Goal: Transaction & Acquisition: Purchase product/service

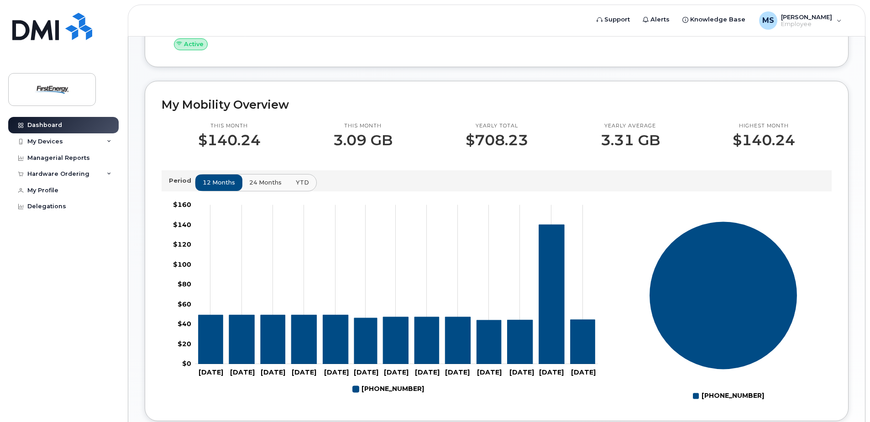
scroll to position [206, 0]
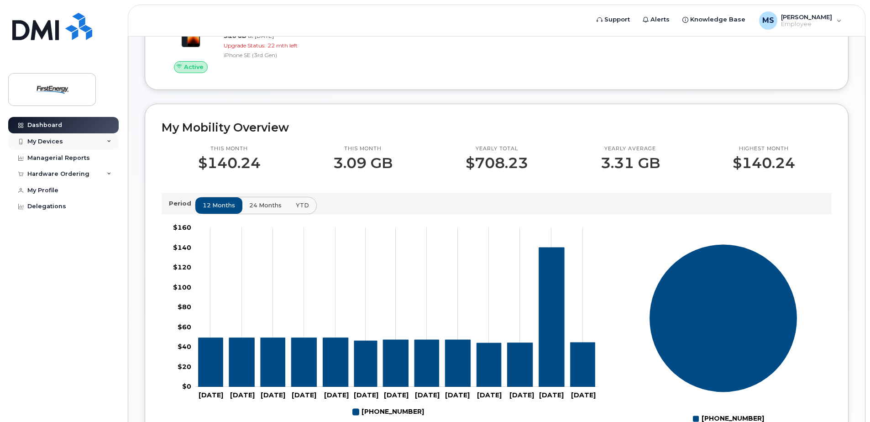
click at [58, 142] on div "My Devices" at bounding box center [45, 141] width 36 height 7
click at [58, 141] on div "My Devices" at bounding box center [45, 141] width 36 height 7
click at [47, 206] on div "Delegations" at bounding box center [46, 206] width 39 height 7
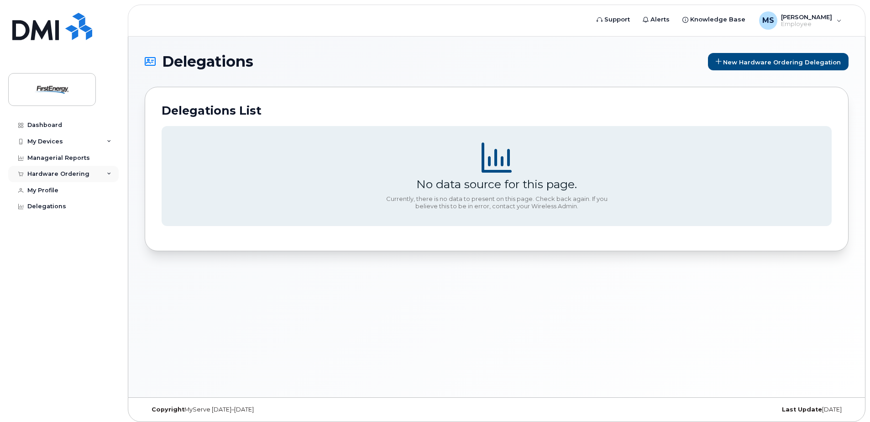
click at [61, 172] on div "Hardware Ordering" at bounding box center [58, 173] width 62 height 7
click at [47, 206] on div "New Order" at bounding box center [48, 208] width 35 height 8
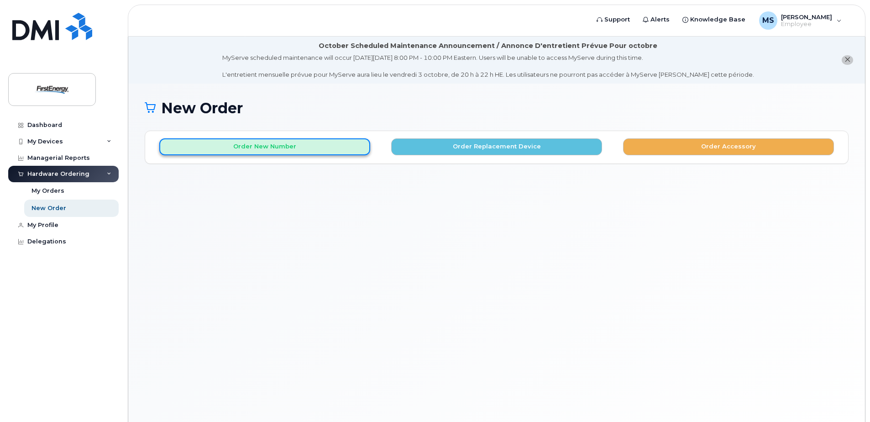
click at [308, 145] on button "Order New Number" at bounding box center [264, 146] width 211 height 17
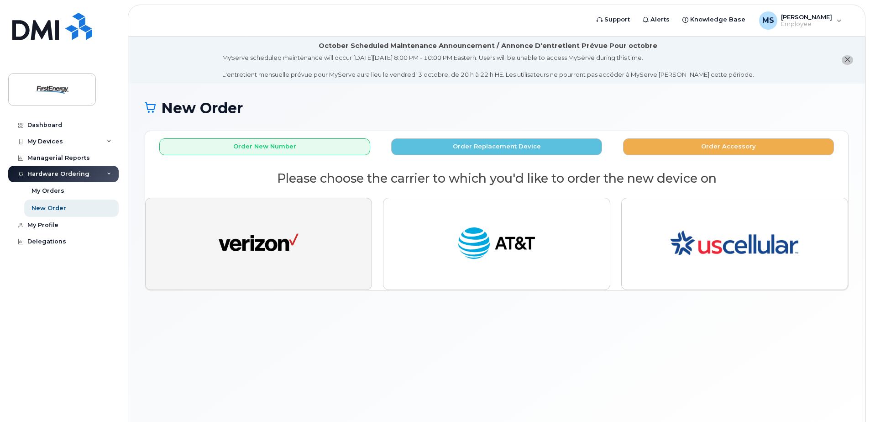
click at [275, 239] on img "button" at bounding box center [259, 243] width 80 height 41
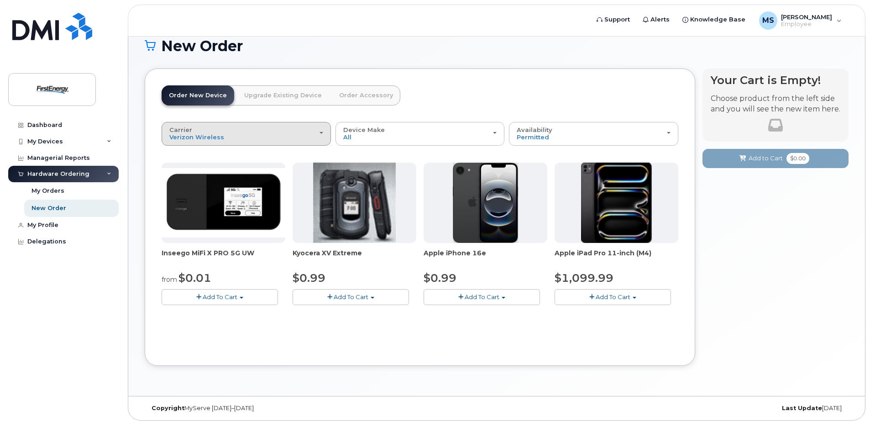
scroll to position [65, 0]
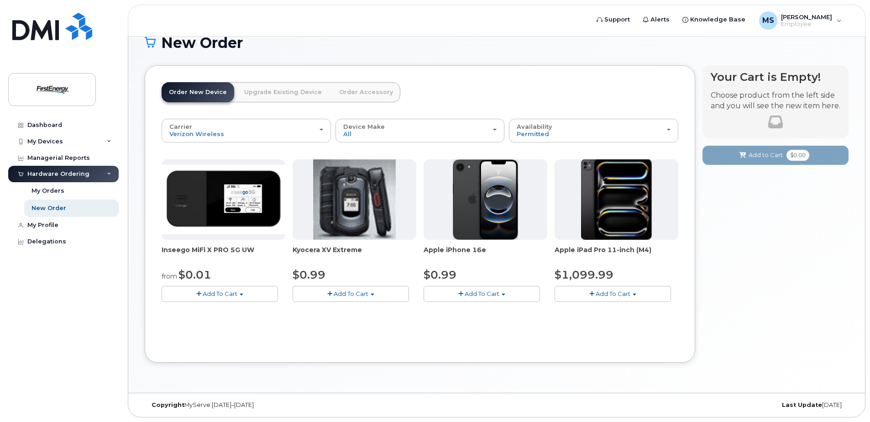
click at [479, 291] on span "Add To Cart" at bounding box center [482, 293] width 35 height 7
click at [462, 293] on span "button" at bounding box center [460, 294] width 5 height 6
click at [514, 292] on button "Add To Cart" at bounding box center [482, 294] width 116 height 16
click at [454, 294] on button "Add To Cart" at bounding box center [482, 294] width 116 height 16
click at [475, 295] on span "Add To Cart" at bounding box center [482, 293] width 35 height 7
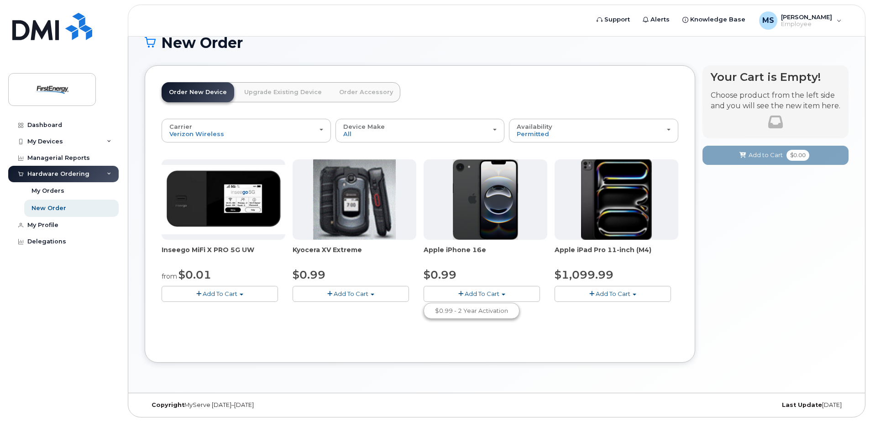
drag, startPoint x: 471, startPoint y: 203, endPoint x: 470, endPoint y: 207, distance: 4.6
click at [471, 203] on img at bounding box center [486, 199] width 66 height 80
click at [492, 210] on img at bounding box center [486, 199] width 66 height 80
click at [481, 291] on span "Add To Cart" at bounding box center [482, 293] width 35 height 7
click at [473, 308] on link "$0.99 - 2 Year Activation" at bounding box center [471, 310] width 91 height 11
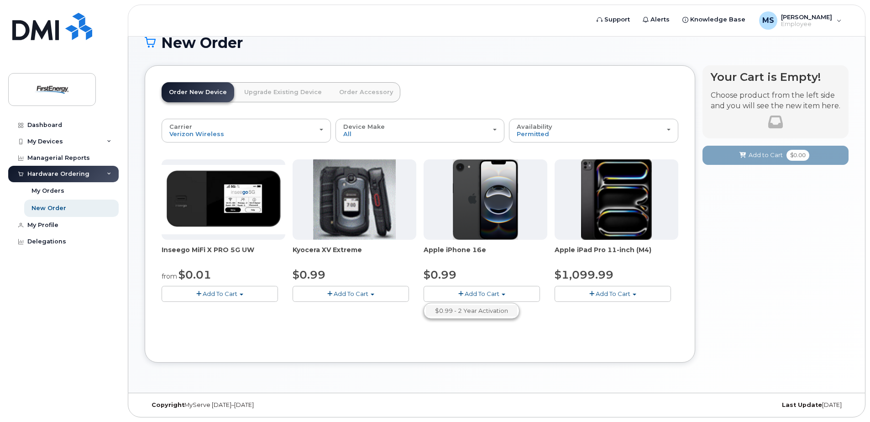
scroll to position [52, 0]
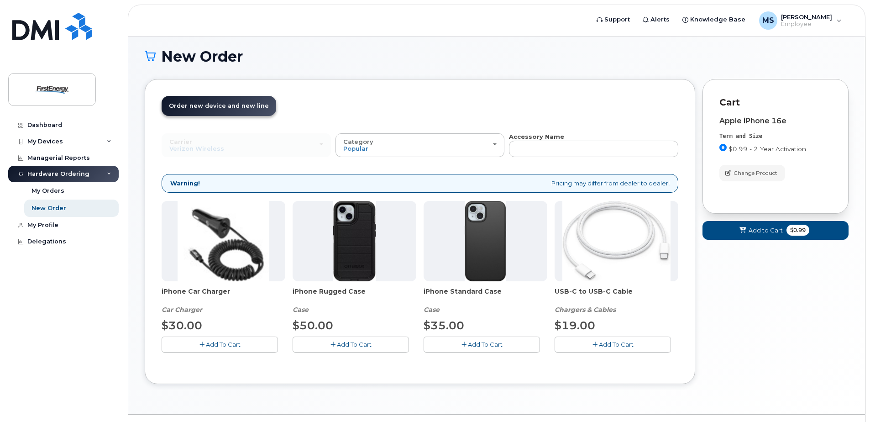
click at [345, 344] on span "Add To Cart" at bounding box center [354, 344] width 35 height 7
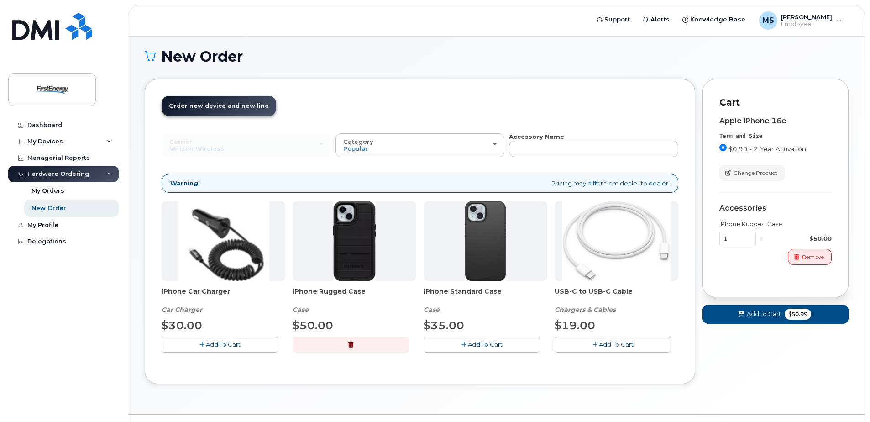
click at [615, 343] on span "Add To Cart" at bounding box center [616, 344] width 35 height 7
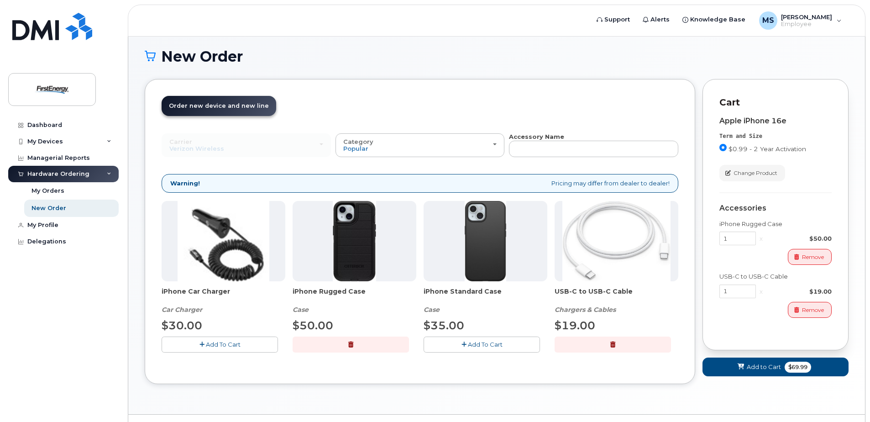
click at [224, 342] on span "Add To Cart" at bounding box center [223, 344] width 35 height 7
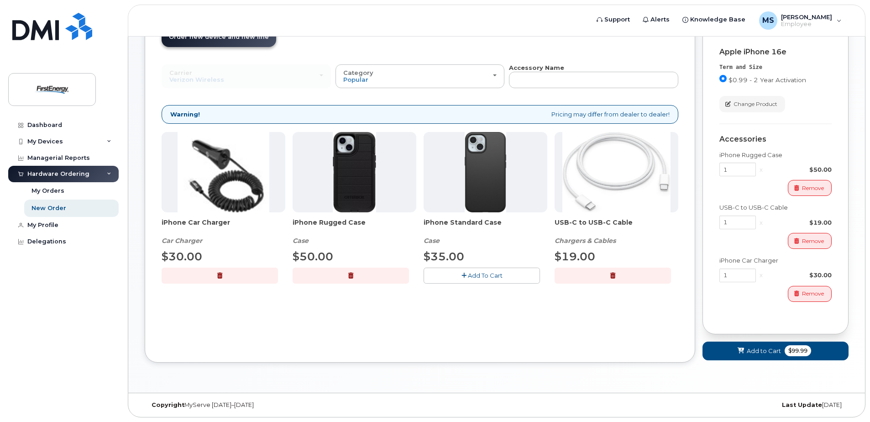
scroll to position [75, 0]
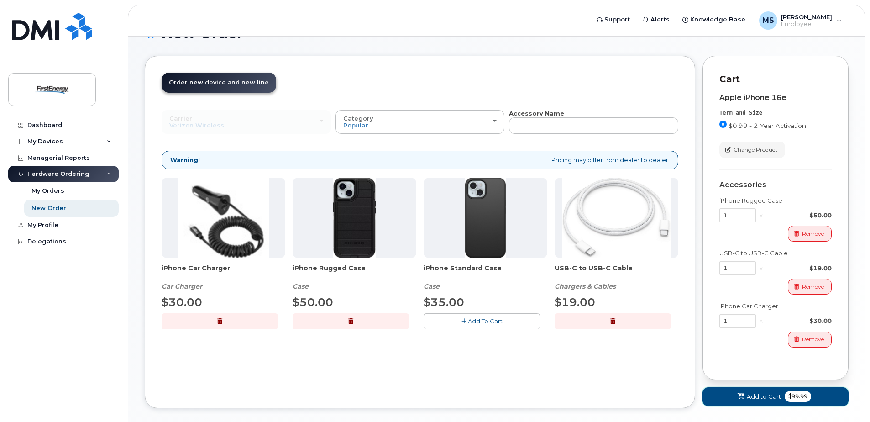
click at [754, 393] on span "Add to Cart" at bounding box center [764, 396] width 34 height 9
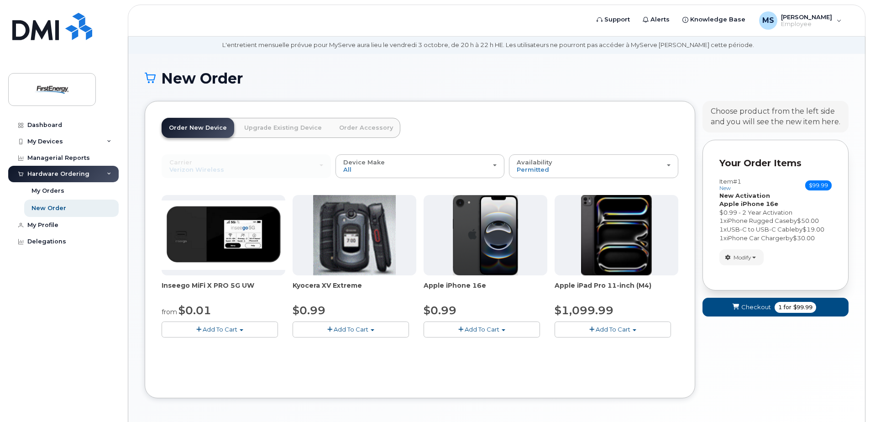
scroll to position [65, 0]
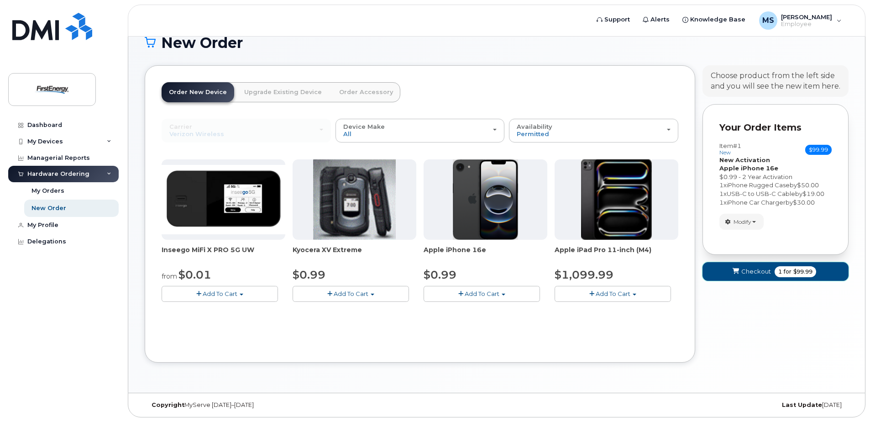
click at [754, 272] on span "Checkout" at bounding box center [756, 271] width 30 height 9
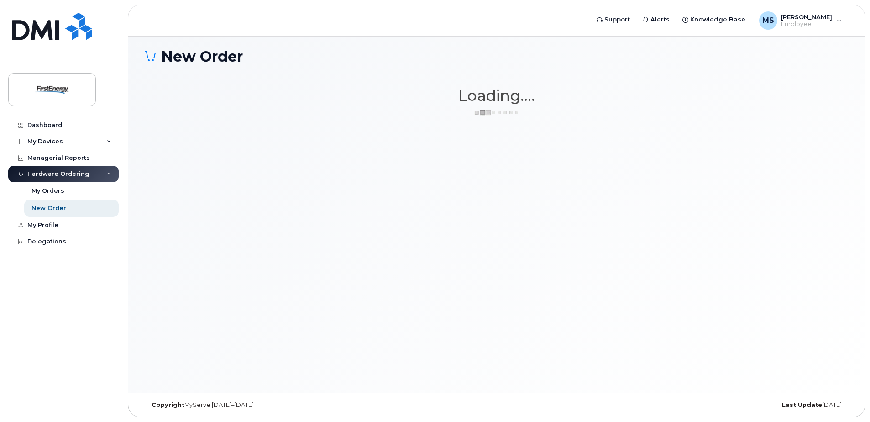
scroll to position [52, 0]
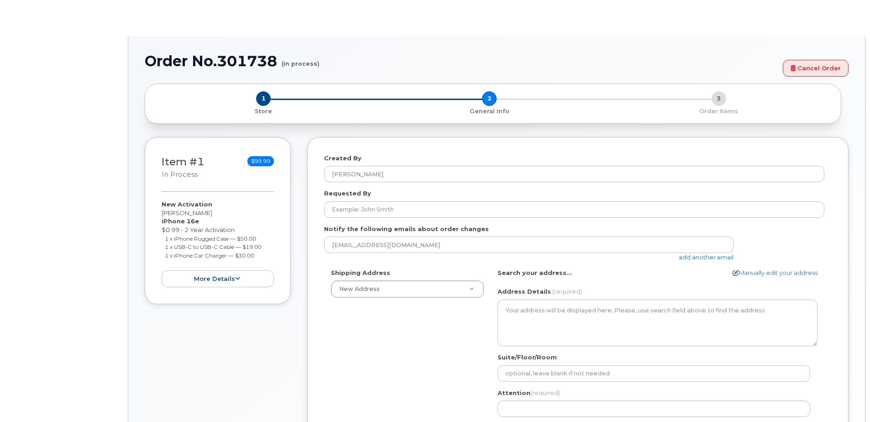
select select
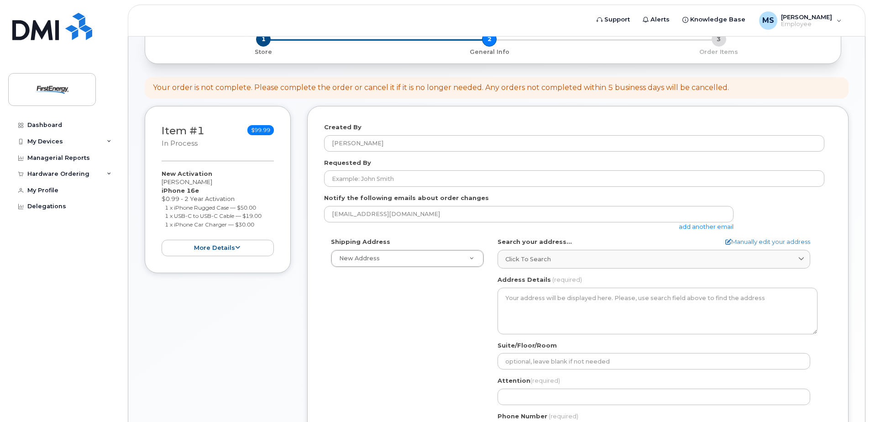
scroll to position [46, 0]
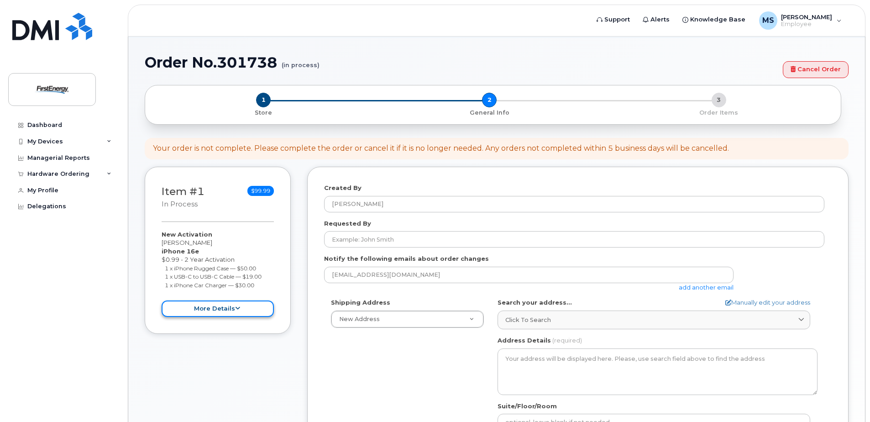
click at [249, 306] on button "more details" at bounding box center [218, 308] width 112 height 17
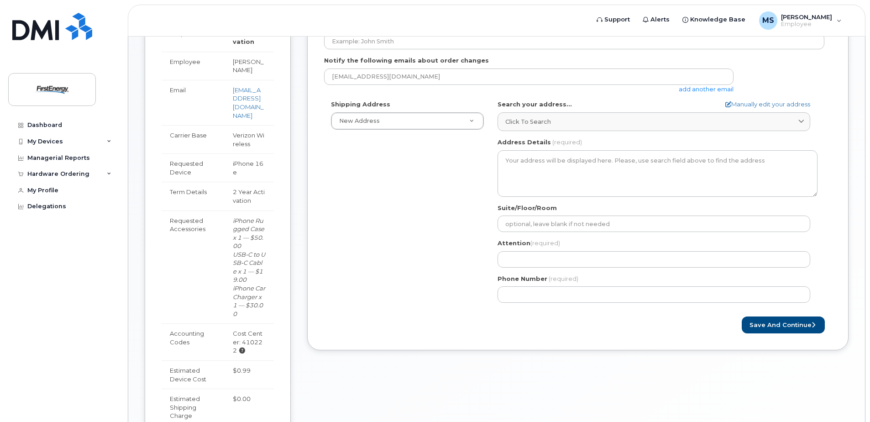
scroll to position [320, 0]
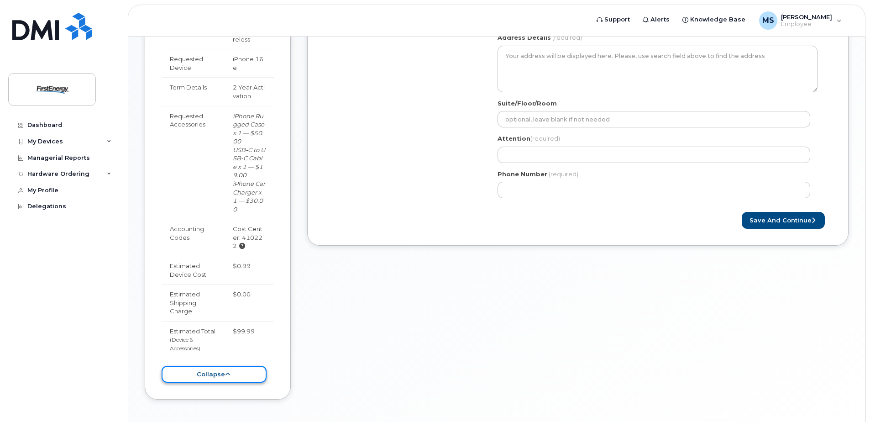
click at [241, 383] on button "collapse" at bounding box center [214, 374] width 105 height 17
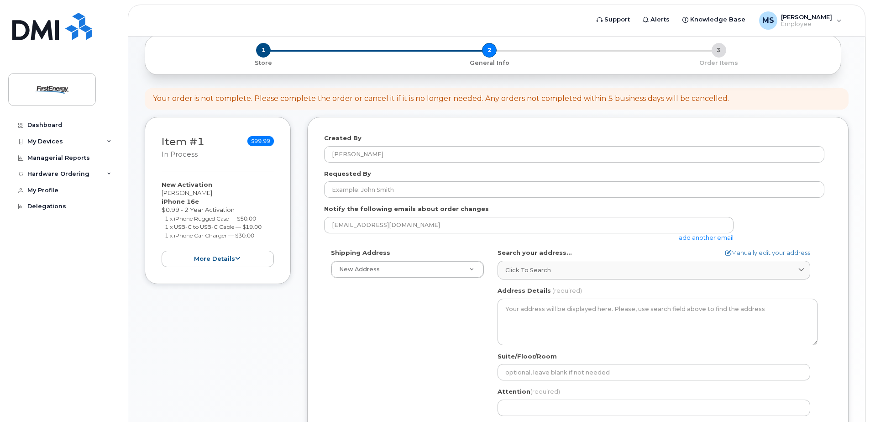
scroll to position [94, 0]
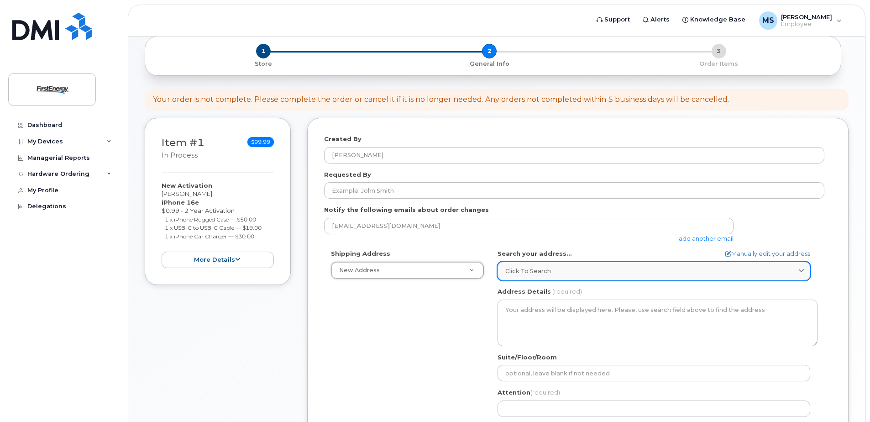
click at [531, 268] on span "Click to search" at bounding box center [528, 271] width 46 height 9
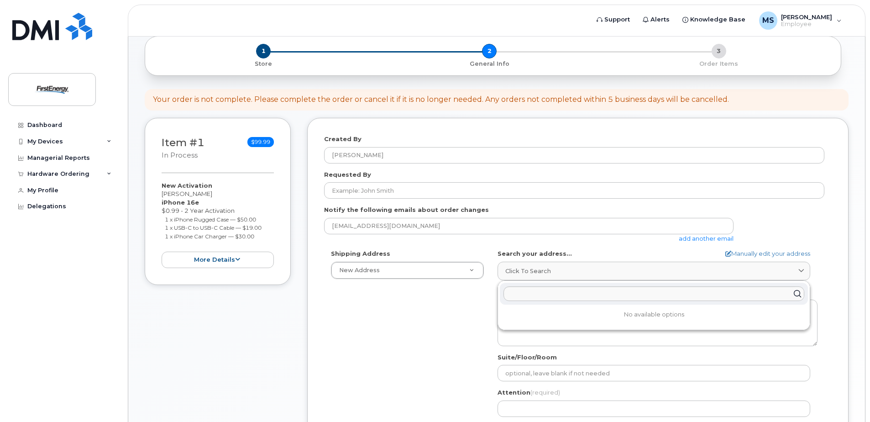
click at [454, 299] on div "Shipping Address New Address New Address AB Search your address... Manually edi…" at bounding box center [574, 354] width 500 height 210
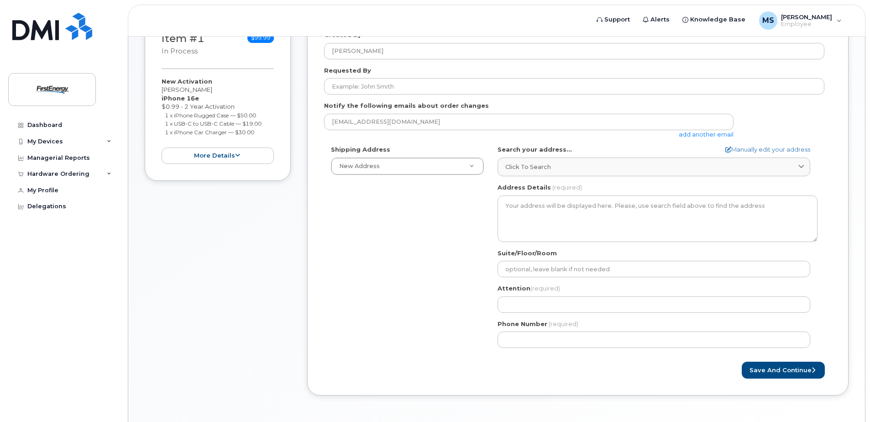
scroll to position [49, 0]
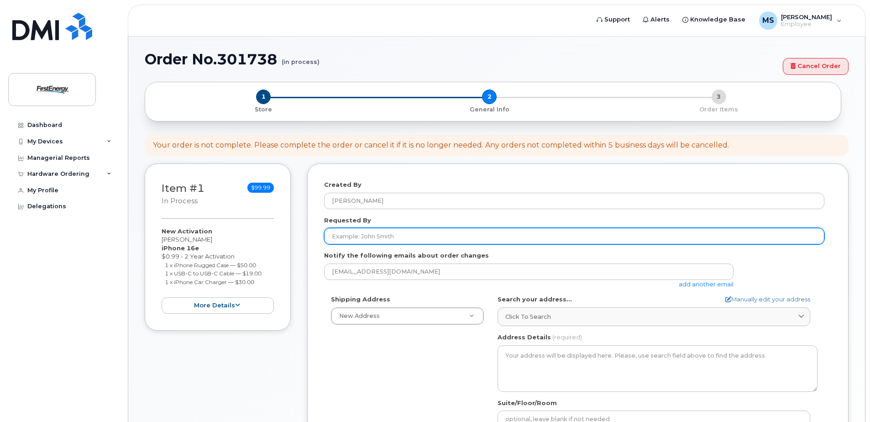
click at [360, 235] on input "Requested By" at bounding box center [574, 236] width 500 height 16
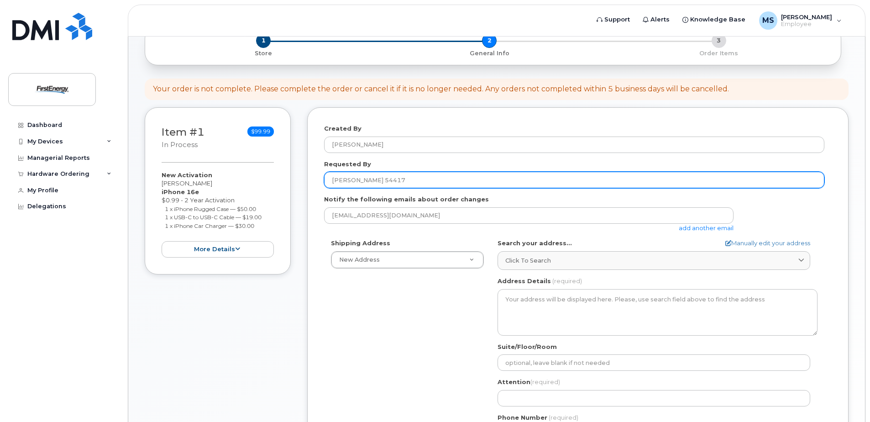
scroll to position [140, 0]
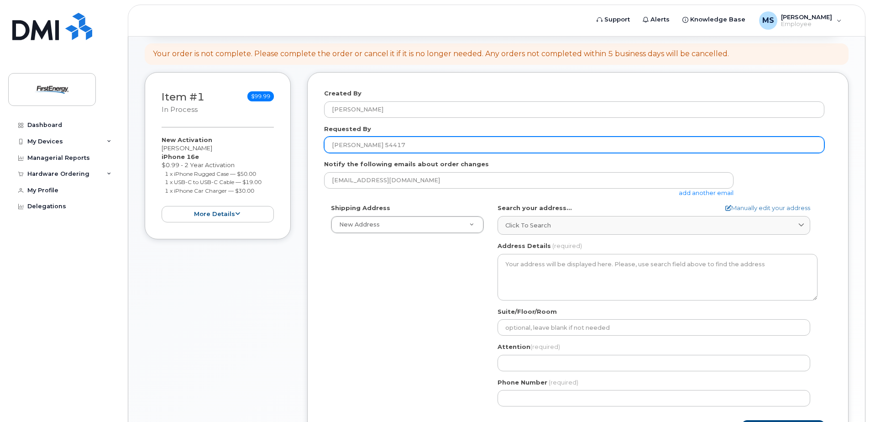
type input "[PERSON_NAME] 54417"
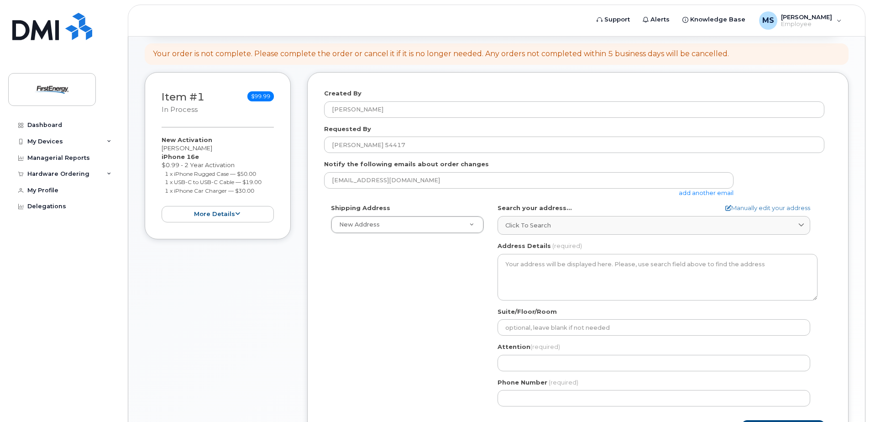
click at [705, 194] on link "add another email" at bounding box center [706, 192] width 55 height 7
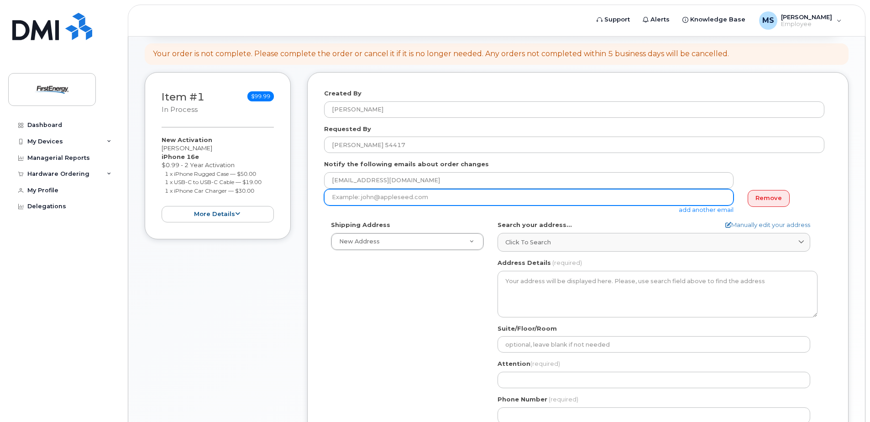
click at [342, 199] on input "email" at bounding box center [528, 197] width 409 height 16
type input "ghen"
drag, startPoint x: 350, startPoint y: 196, endPoint x: 304, endPoint y: 198, distance: 46.1
click at [306, 197] on div "Item #1 in process $99.99 New Activation Scott G McDonald iPhone 16e $0.99 - 2 …" at bounding box center [497, 278] width 704 height 412
paste input "ghensley@firstenergycorp.com"
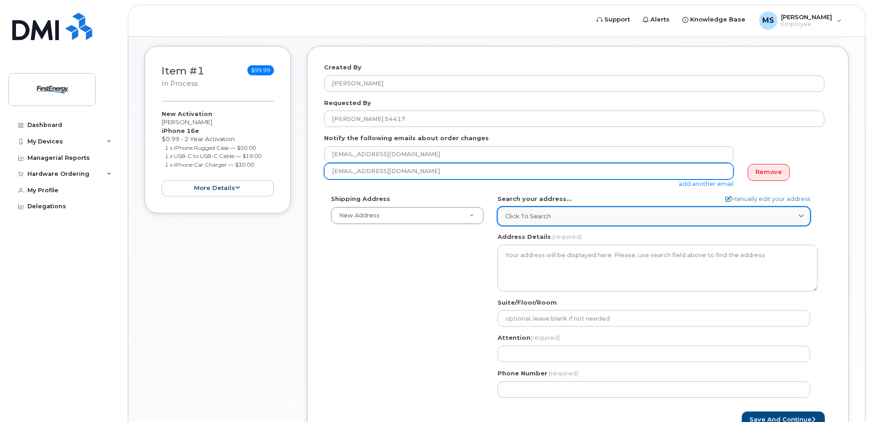
scroll to position [231, 0]
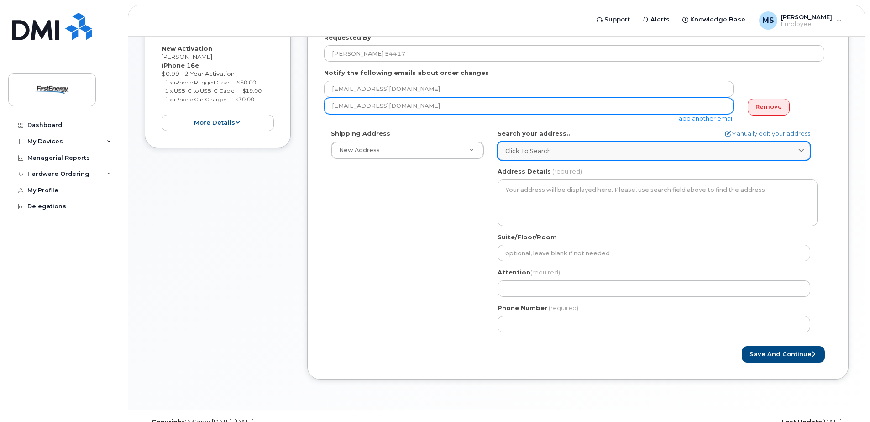
type input "ghensley@firstenergycorp.com"
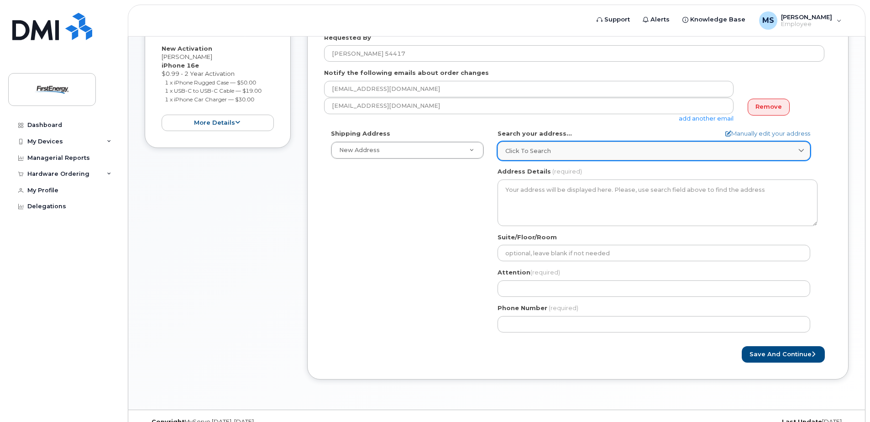
click at [536, 151] on span "Click to search" at bounding box center [528, 151] width 46 height 9
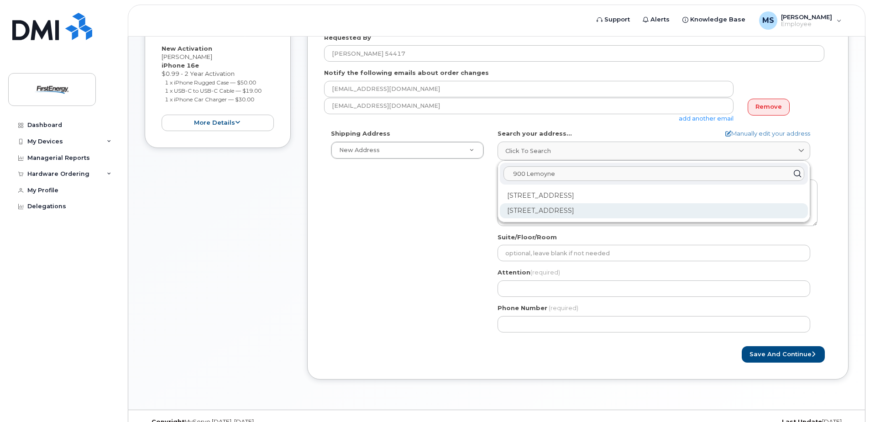
type input "900 Lemoyne"
click at [545, 210] on div "900 Lemoyne Rd Northwood OH 43619-1818" at bounding box center [654, 210] width 308 height 15
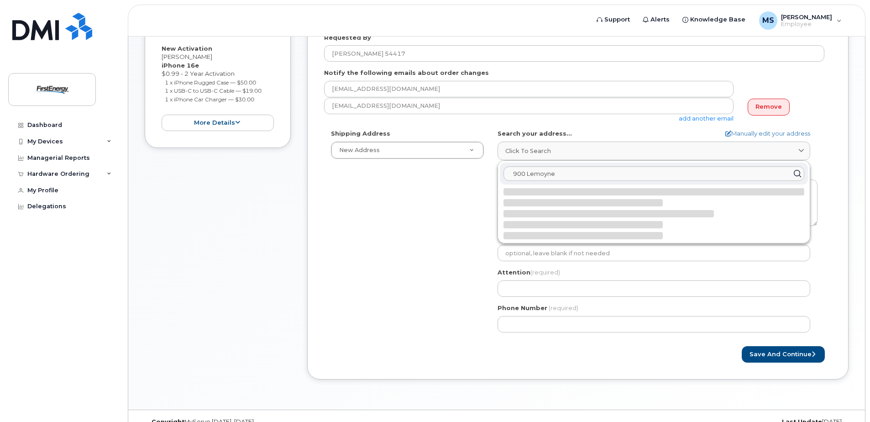
select select
type textarea "900 Lemoyne Rd NORTHWOOD OH 43619-1818 UNITED STATES"
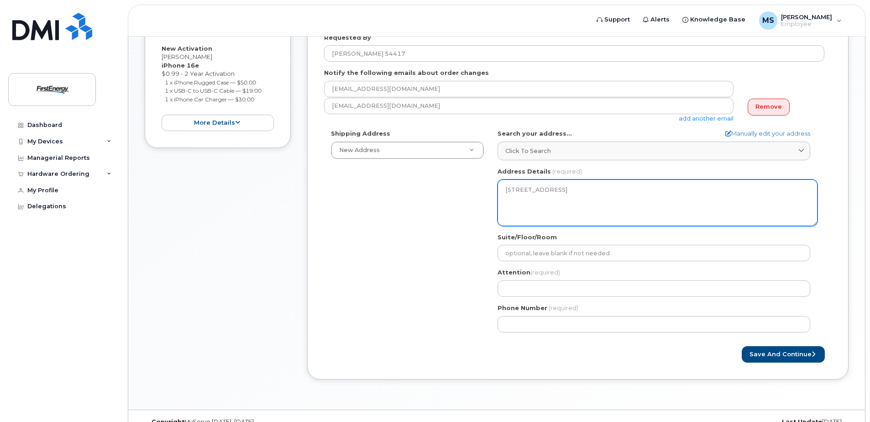
click at [541, 202] on textarea "900 Lemoyne Rd NORTHWOOD OH 43619-1818 UNITED STATES" at bounding box center [658, 202] width 320 height 47
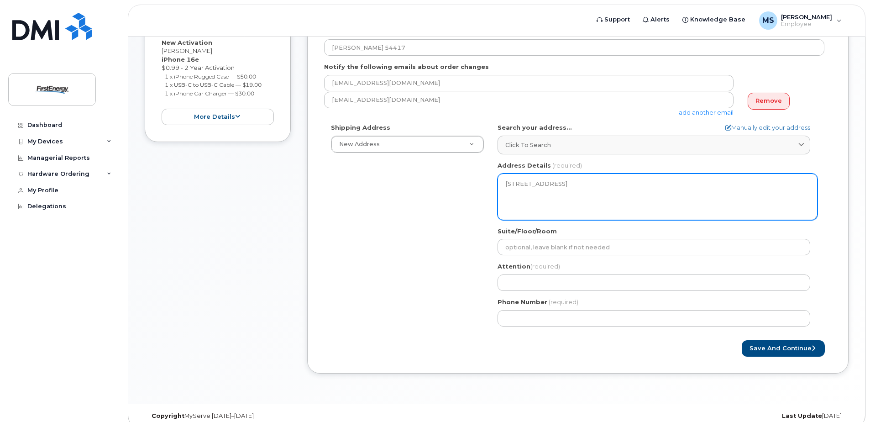
scroll to position [248, 0]
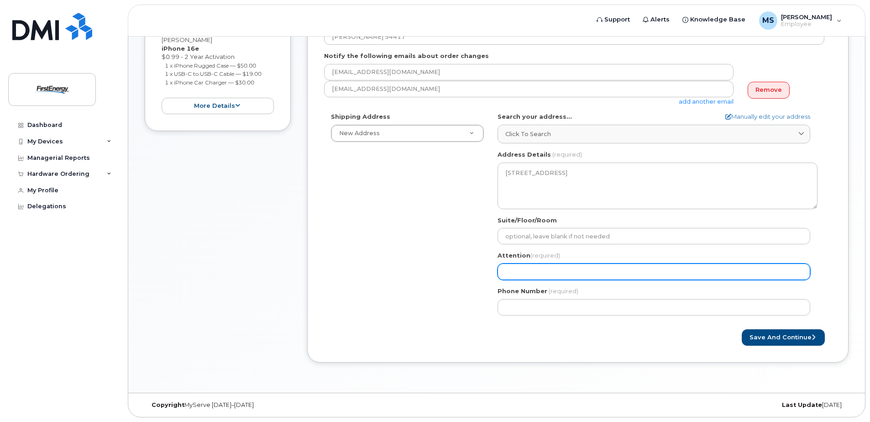
click at [516, 272] on input "Attention (required)" at bounding box center [654, 271] width 313 height 16
select select
type input "A"
select select
type input "AL"
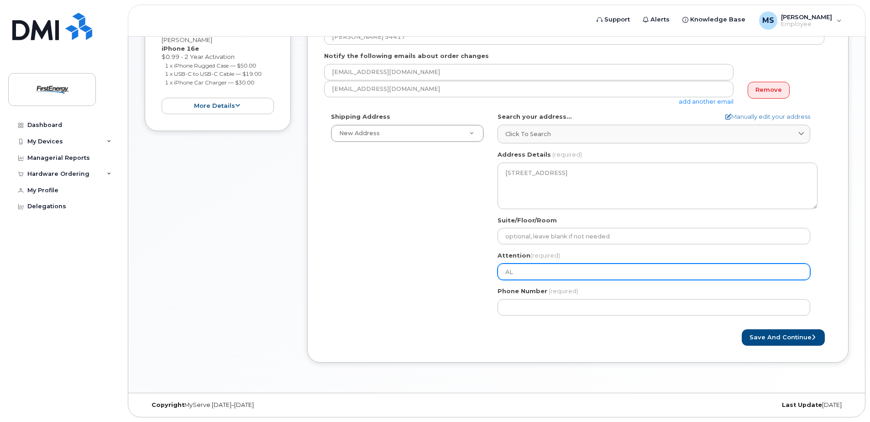
select select
type input "ALe"
select select
type input "AL"
select select
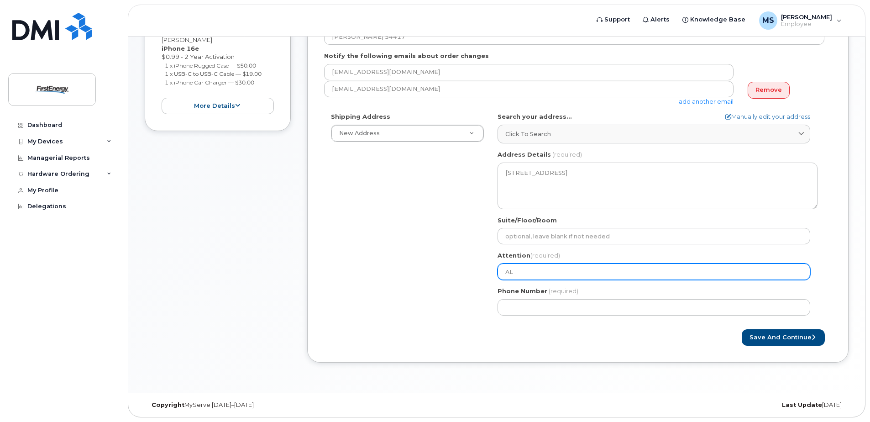
type input "A"
select select
type input "Al"
select select
type input "Ale"
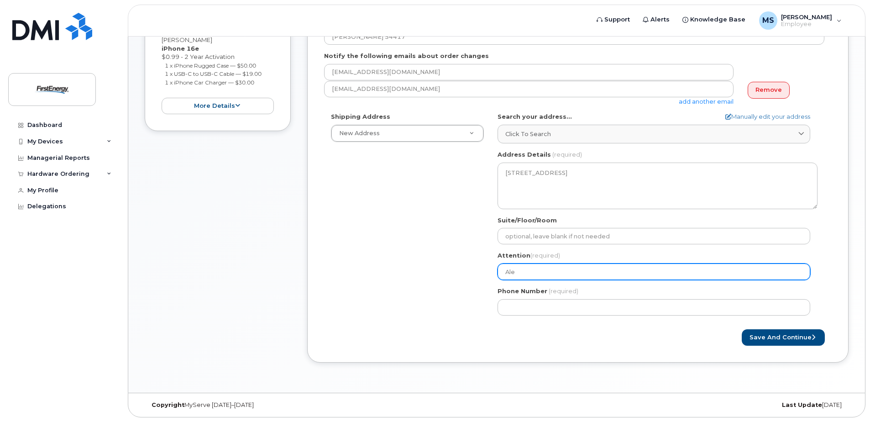
select select
type input "Alex"
select select
type input "Alex S"
select select
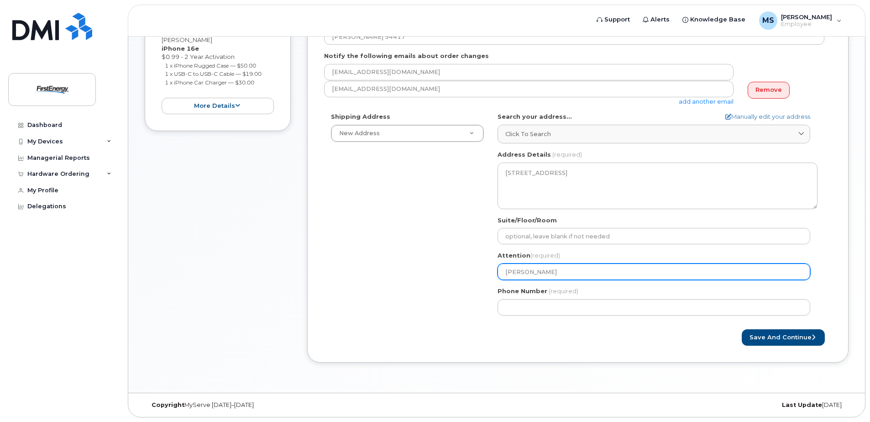
type input "Alex Sp"
select select
type input "Alex Spa"
select select
type input "Alex Span"
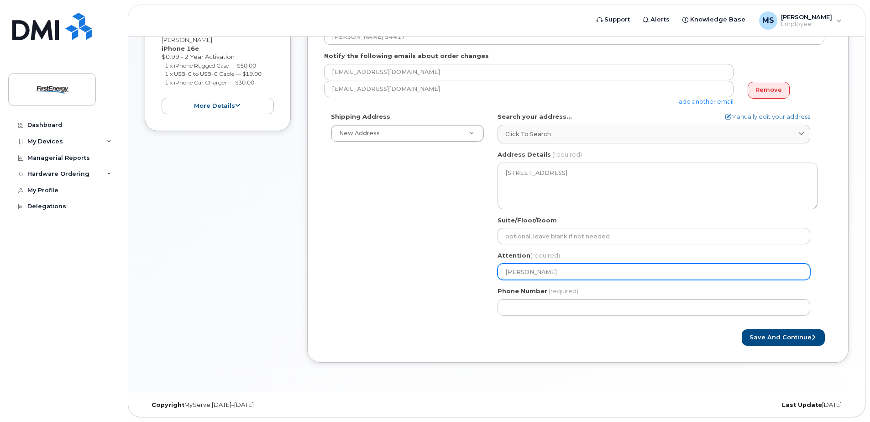
select select
type input "Alex Spang"
select select
type input "Alex Spangl"
select select
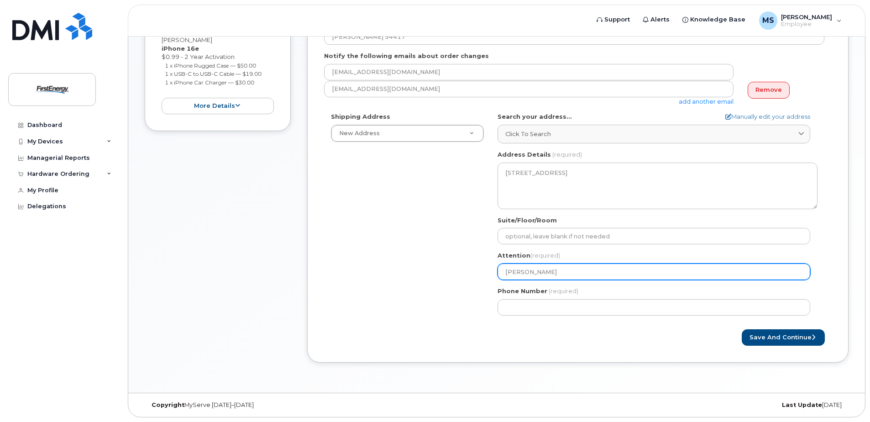
type input "Alex Spangle"
select select
type input "Alex Spangler"
drag, startPoint x: 550, startPoint y: 271, endPoint x: 488, endPoint y: 270, distance: 61.2
click at [490, 270] on div "Shipping Address New Address New Address OH Northwood Search your address... Ma…" at bounding box center [574, 217] width 500 height 210
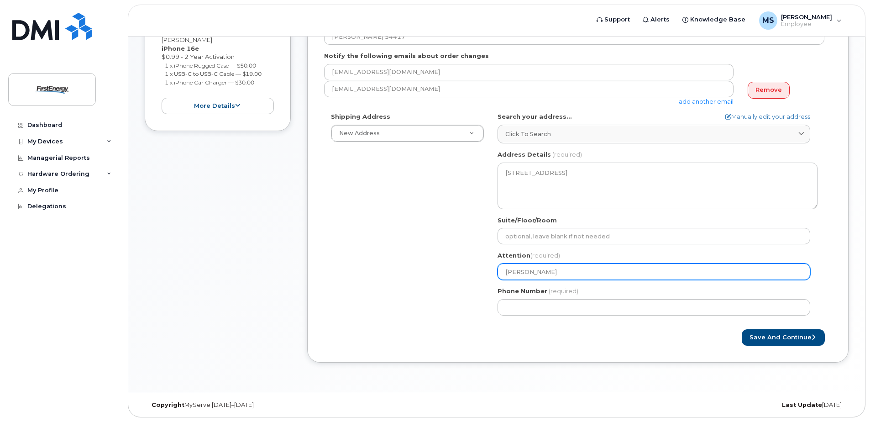
select select
type input "S"
select select
type input "Sc"
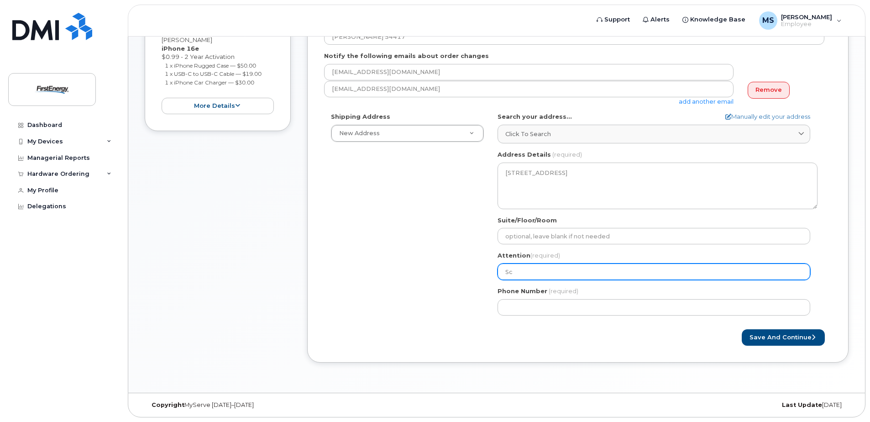
select select
type input "Sco"
select select
type input "Scot"
select select
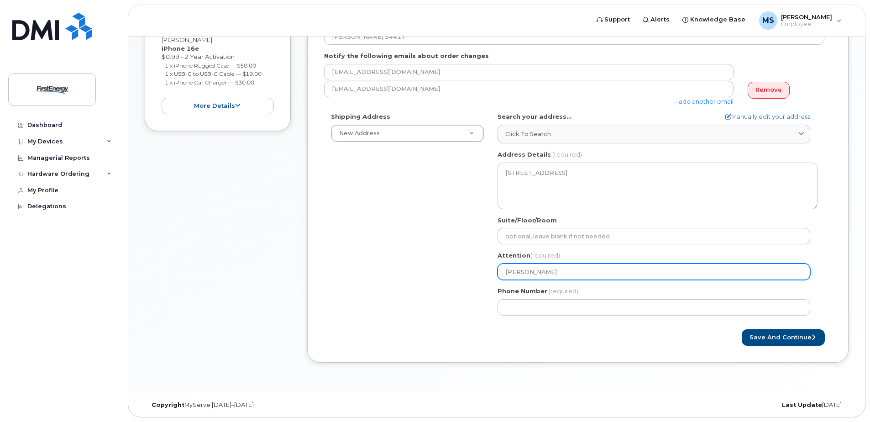
type input "Scott"
select select
type input "Scott M"
select select
type input "Scott Mc"
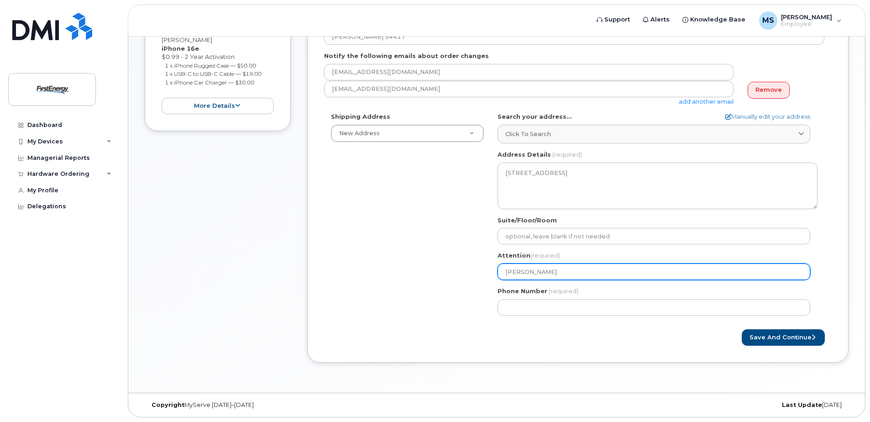
select select
type input "Scott McD"
select select
type input "Scott McDo"
select select
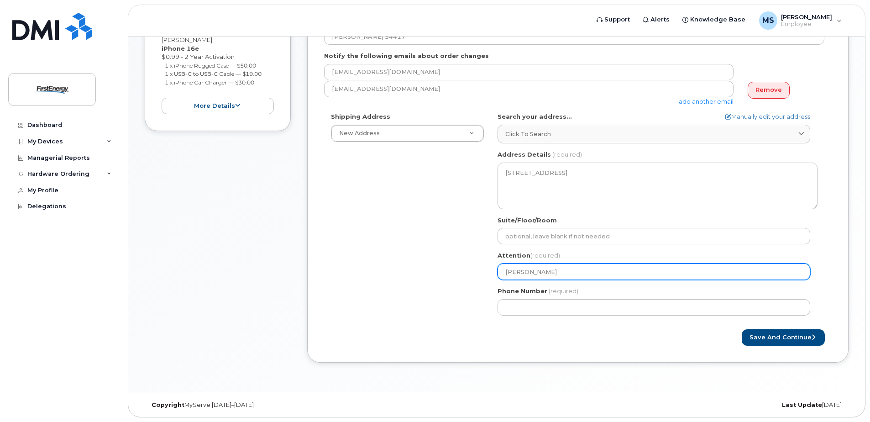
type input "Scott McDon"
select select
type input "Scott McDona"
select select
type input "Scott McDonal"
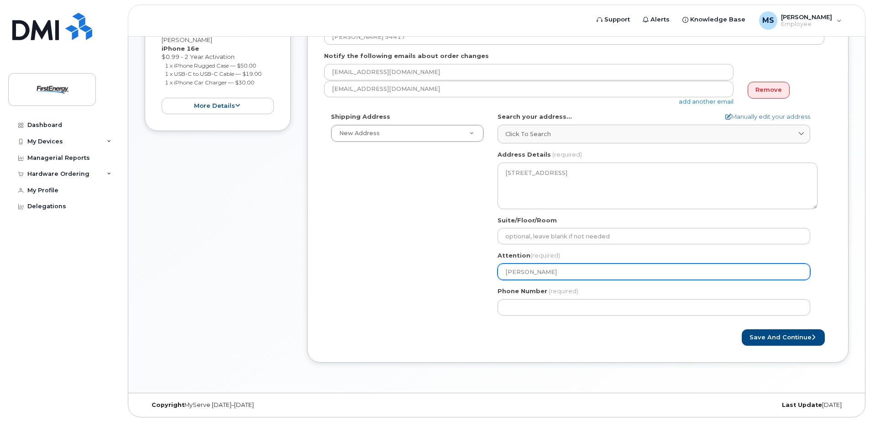
select select
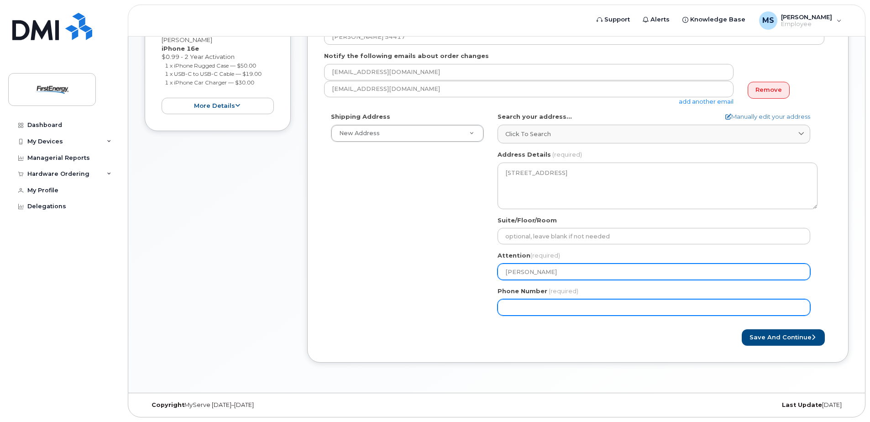
type input "Scott McDonald"
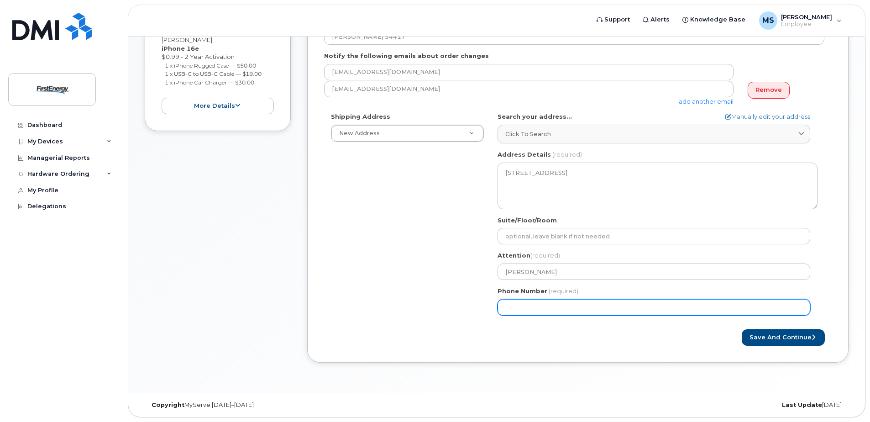
click at [545, 308] on input "Phone Number" at bounding box center [654, 307] width 313 height 16
type input "419552804"
select select
type input "4195528040"
select select
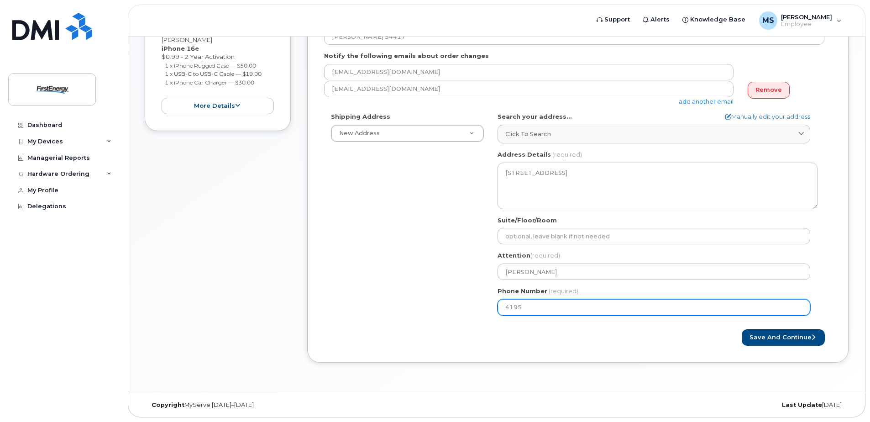
type input "419"
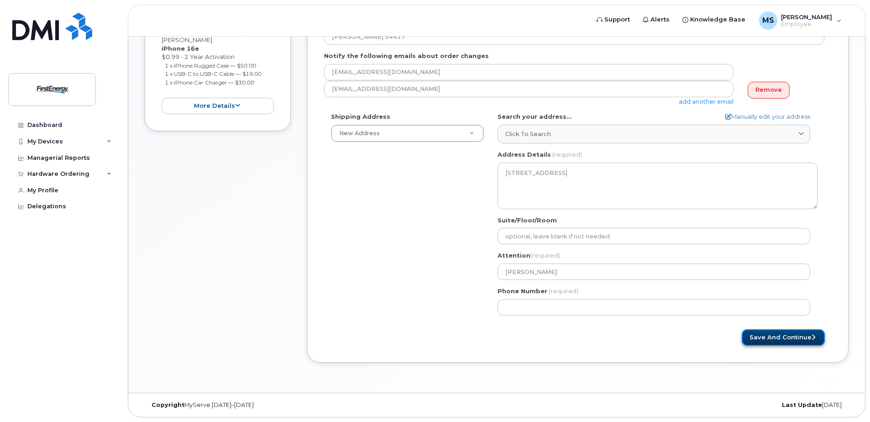
click at [771, 338] on button "Save and Continue" at bounding box center [783, 337] width 83 height 17
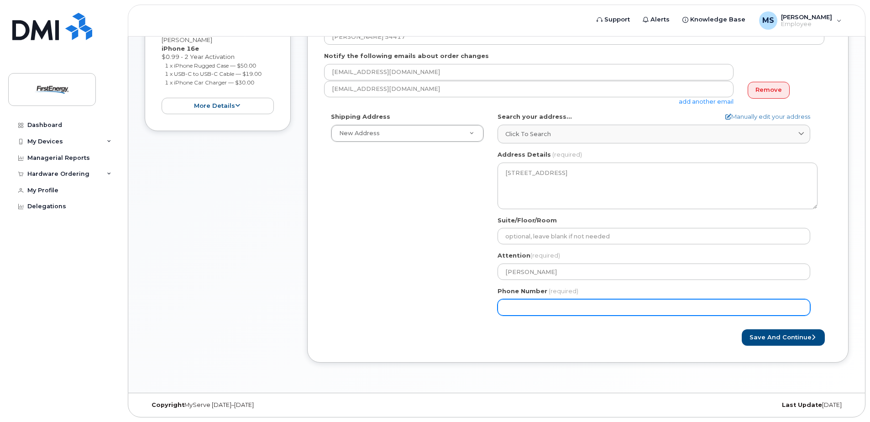
click at [579, 309] on input "Phone Number" at bounding box center [654, 307] width 313 height 16
click at [534, 305] on input "Phone Number" at bounding box center [654, 307] width 313 height 16
select select
type input "4192055296"
click at [553, 308] on input "4192055296" at bounding box center [654, 307] width 313 height 16
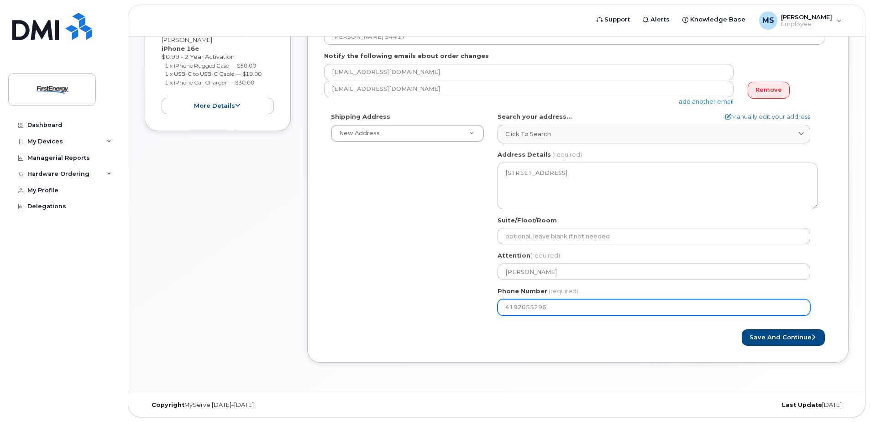
drag, startPoint x: 571, startPoint y: 309, endPoint x: 464, endPoint y: 301, distance: 106.7
click at [469, 301] on div "Shipping Address New Address New Address OH Northwood Search your address... Ma…" at bounding box center [574, 217] width 500 height 210
select select
type input "419205529"
select select
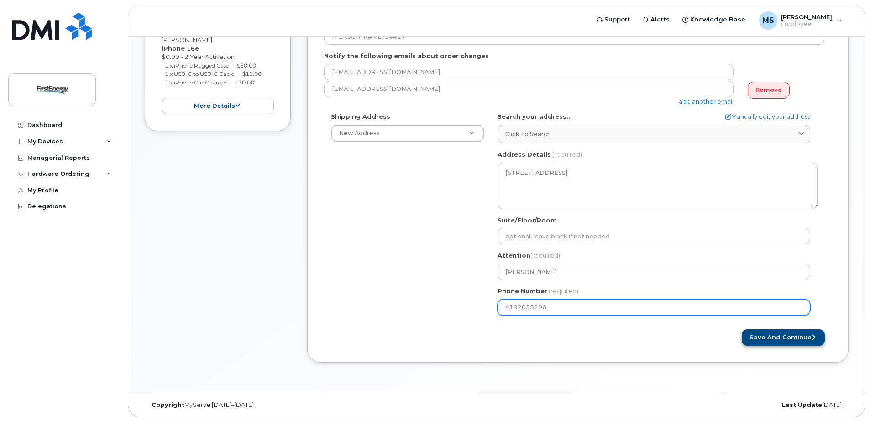
type input "4192055296"
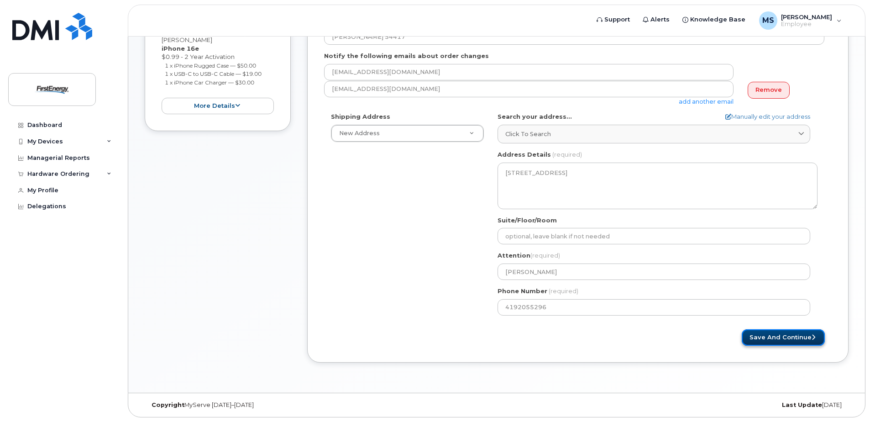
click at [772, 338] on button "Save and Continue" at bounding box center [783, 337] width 83 height 17
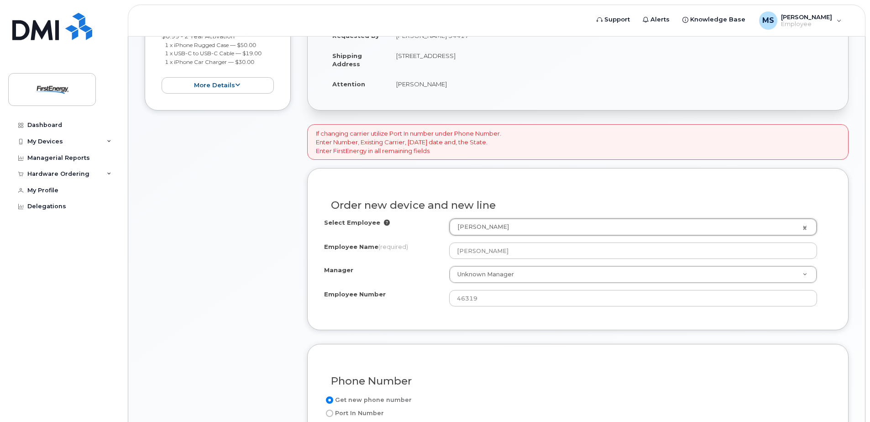
scroll to position [320, 0]
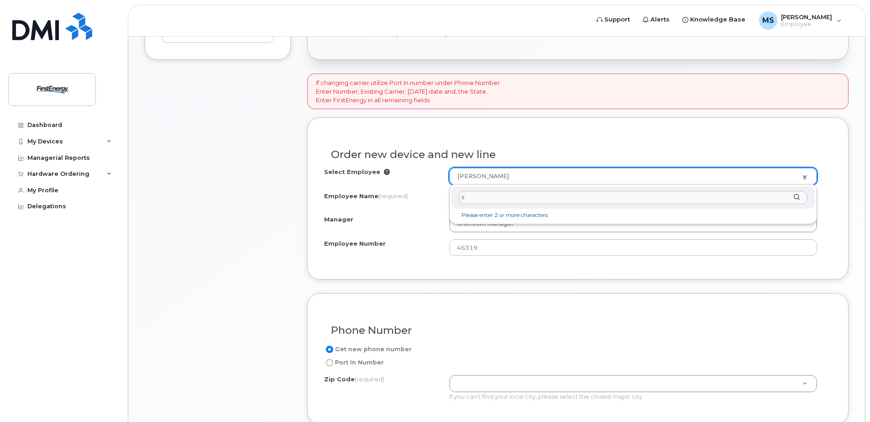
click at [796, 197] on div "s" at bounding box center [632, 197] width 363 height 22
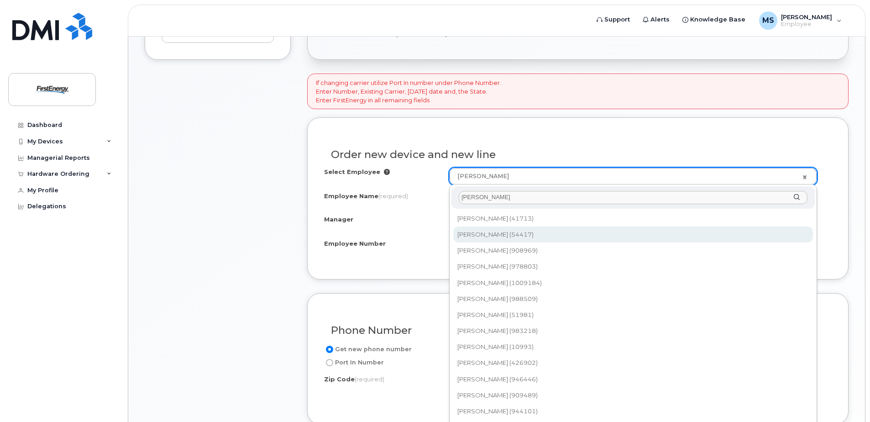
type input "spangler"
type input "2081894"
type input "Alex R Spangler"
type input "54417"
select select "2070309"
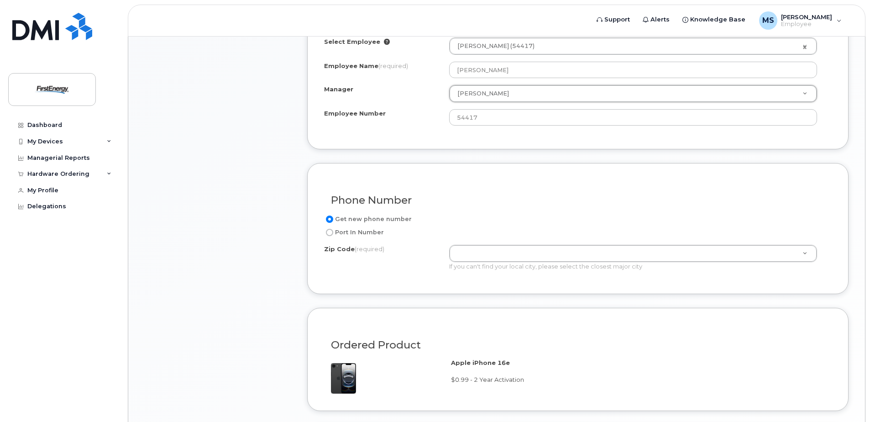
scroll to position [474, 0]
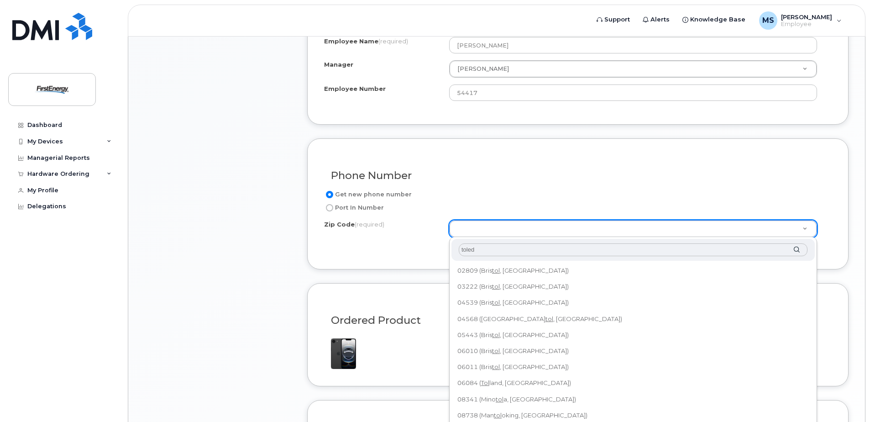
type input "toledo"
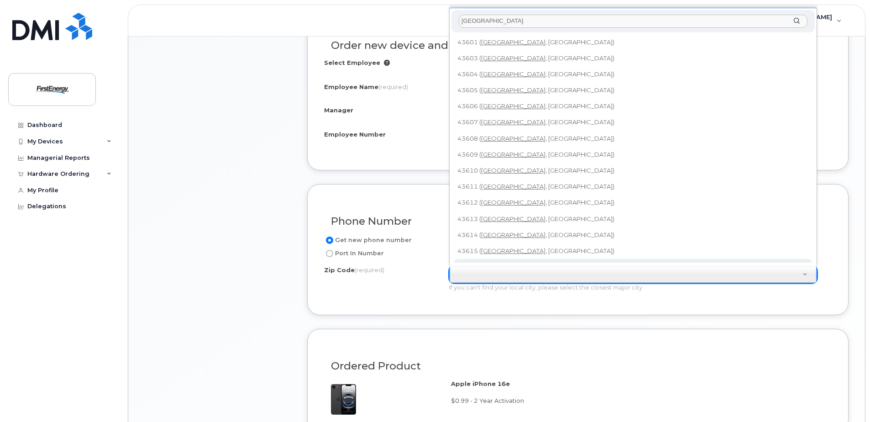
scroll to position [8, 0]
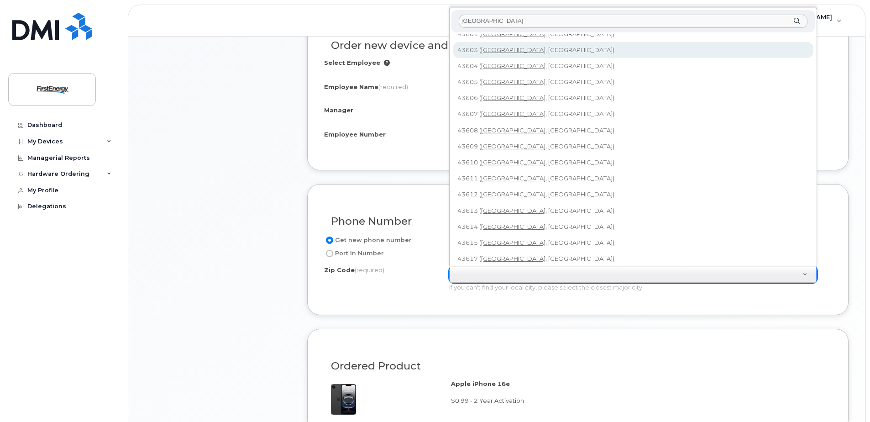
drag, startPoint x: 494, startPoint y: 21, endPoint x: 428, endPoint y: 20, distance: 66.2
click at [440, 19] on body "Support Alerts Knowledge Base MS McDonald, Scott G Employee English Français Si…" at bounding box center [435, 87] width 870 height 1033
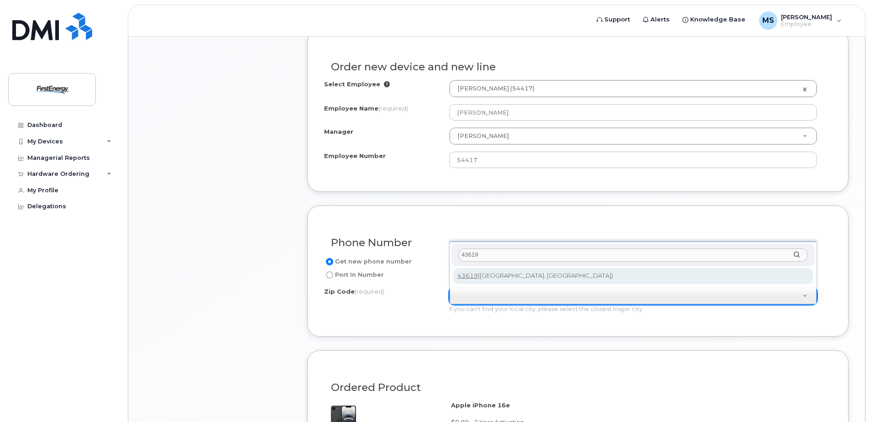
scroll to position [429, 0]
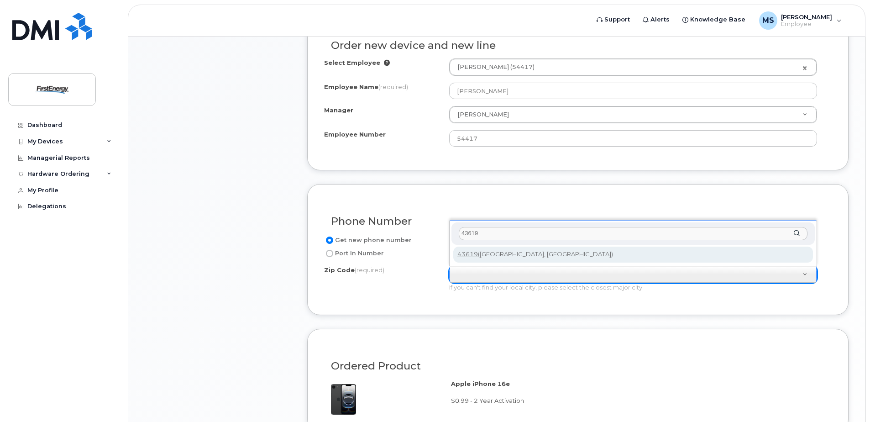
type input "43619"
type input "43619 (Northwood, OH)"
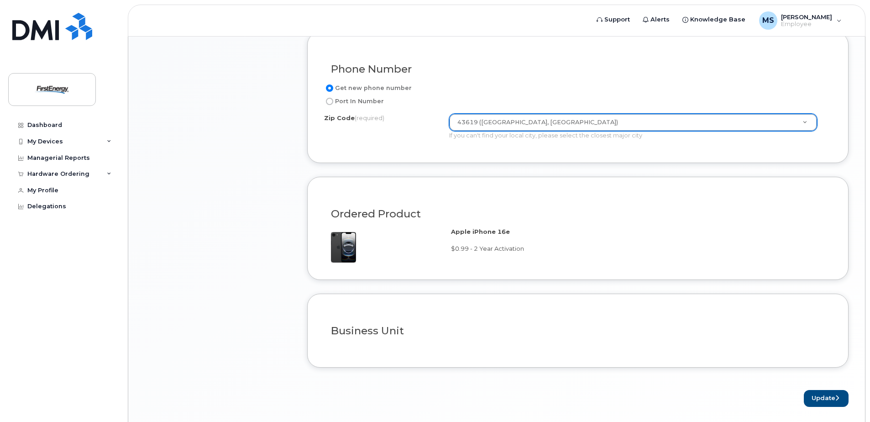
scroll to position [611, 0]
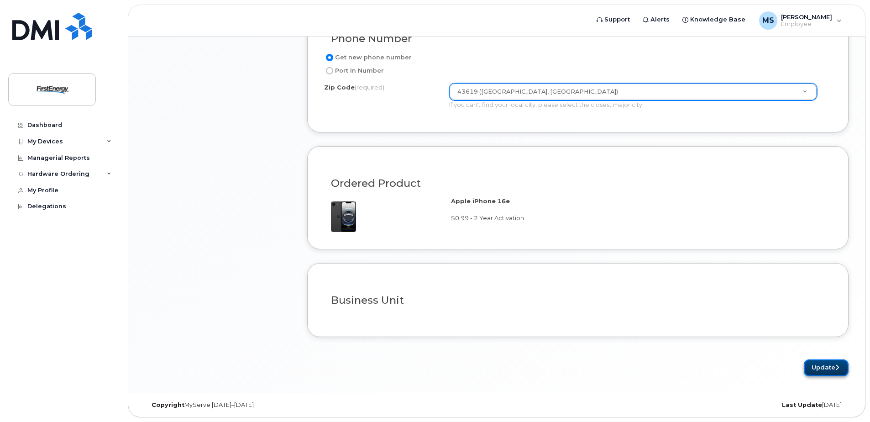
click at [818, 364] on button "Update" at bounding box center [826, 367] width 45 height 17
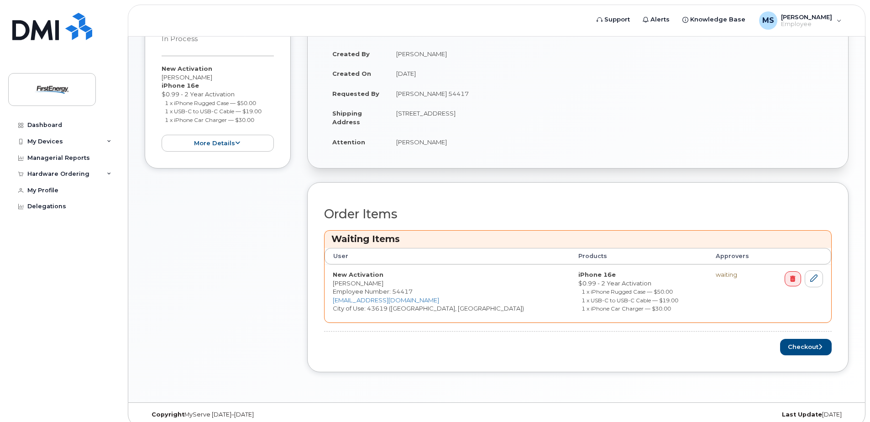
scroll to position [260, 0]
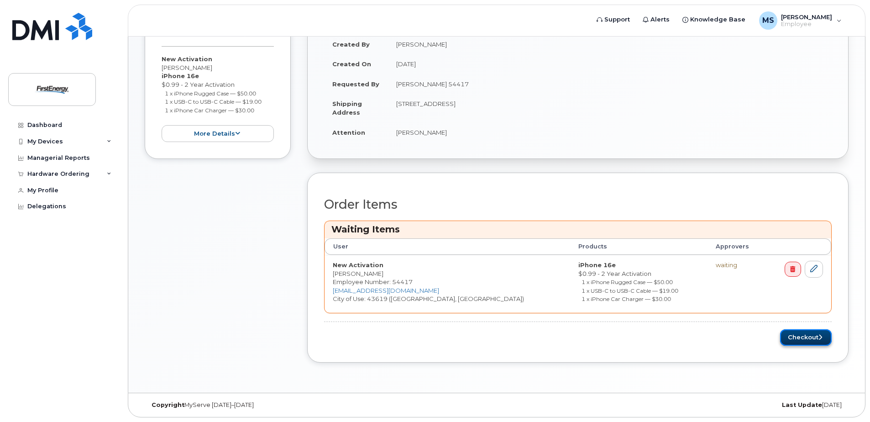
click at [802, 336] on button "Checkout" at bounding box center [806, 337] width 52 height 17
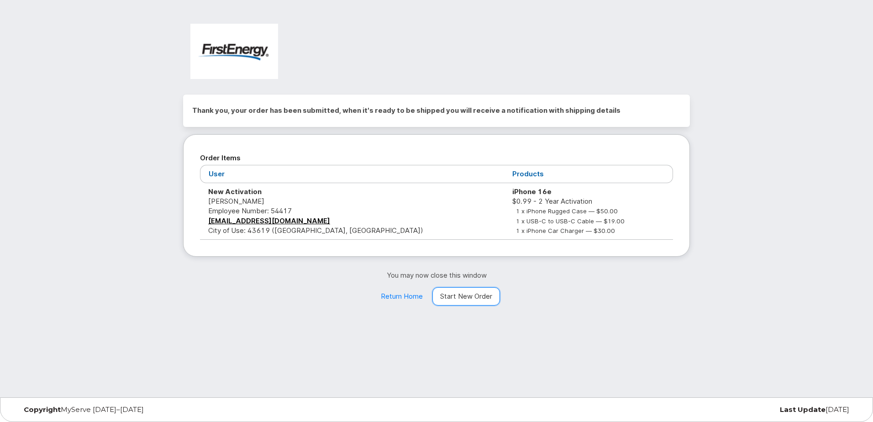
click at [460, 294] on link "Start New Order" at bounding box center [466, 296] width 68 height 18
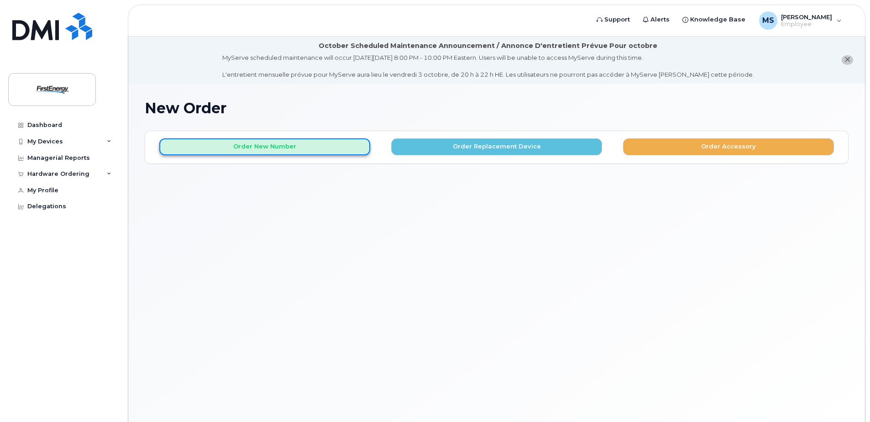
click at [272, 144] on button "Order New Number" at bounding box center [264, 146] width 211 height 17
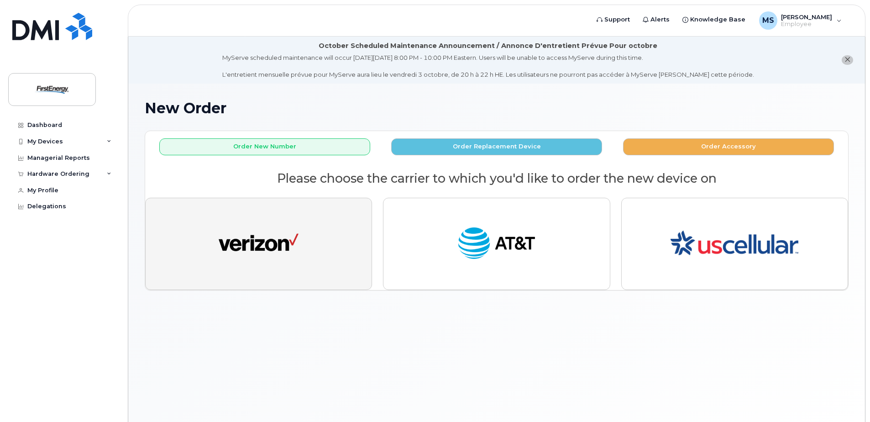
click at [272, 243] on img "button" at bounding box center [259, 243] width 80 height 41
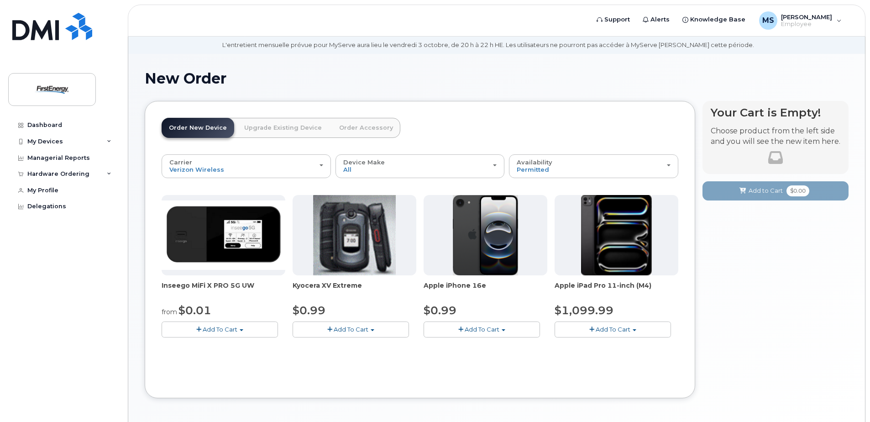
scroll to position [65, 0]
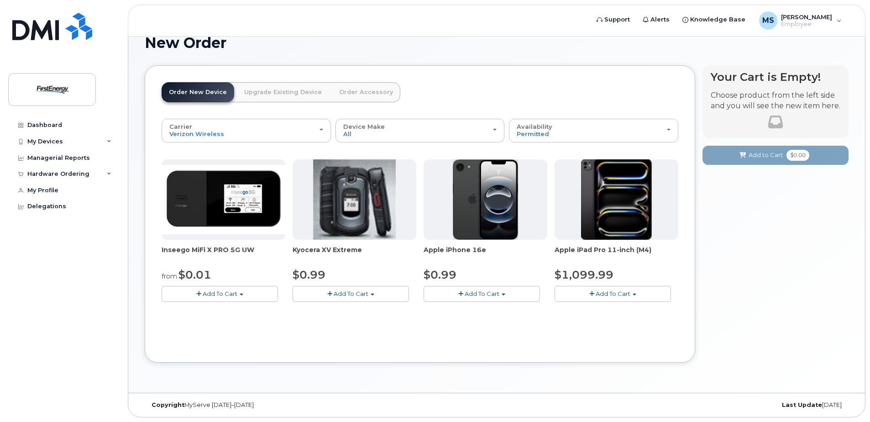
click at [484, 290] on span "Add To Cart" at bounding box center [482, 293] width 35 height 7
click at [479, 307] on link "$0.99 - 2 Year Activation" at bounding box center [471, 310] width 91 height 11
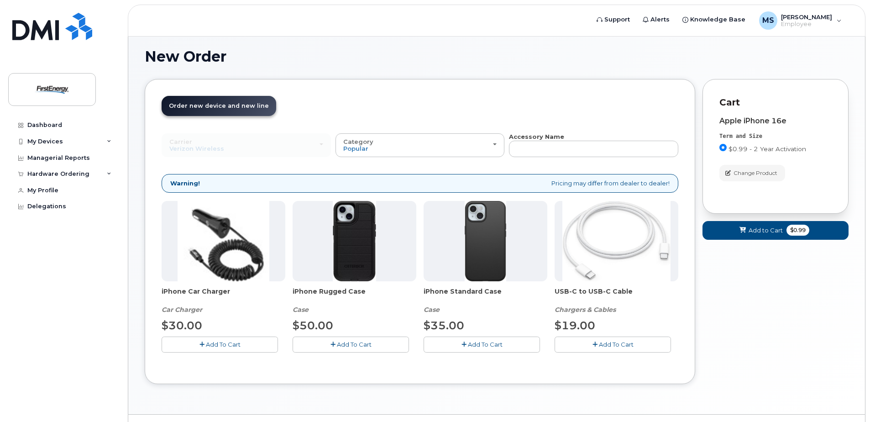
click at [206, 343] on span "Add To Cart" at bounding box center [223, 344] width 35 height 7
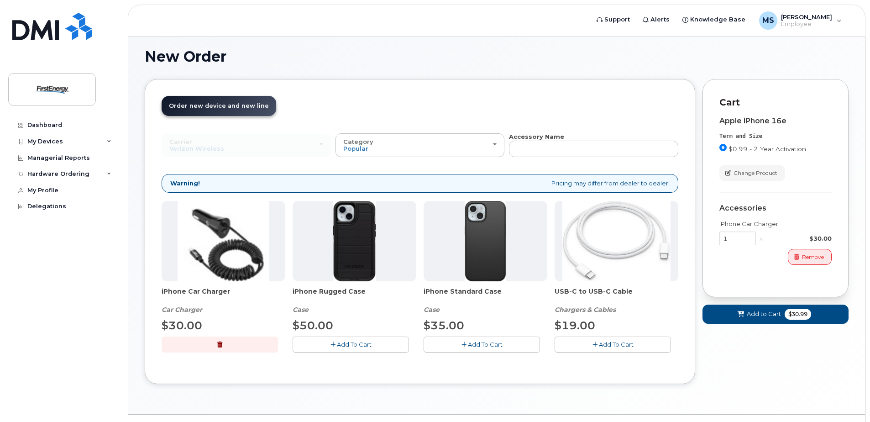
click at [332, 341] on button "Add To Cart" at bounding box center [351, 344] width 116 height 16
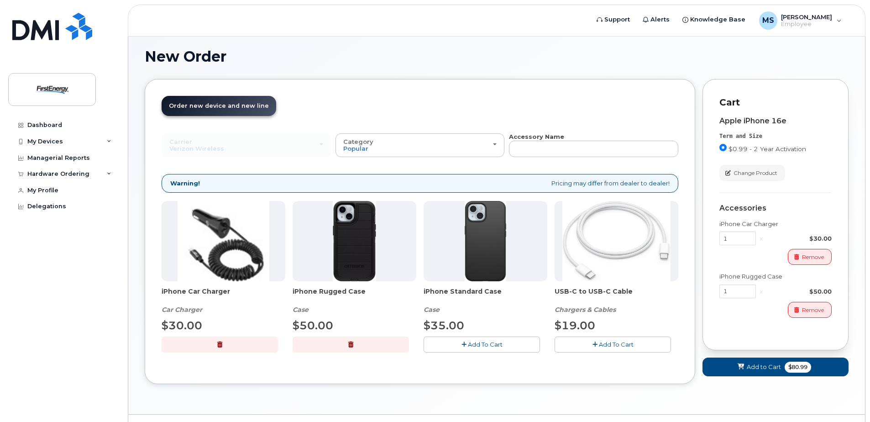
click at [615, 344] on span "Add To Cart" at bounding box center [616, 344] width 35 height 7
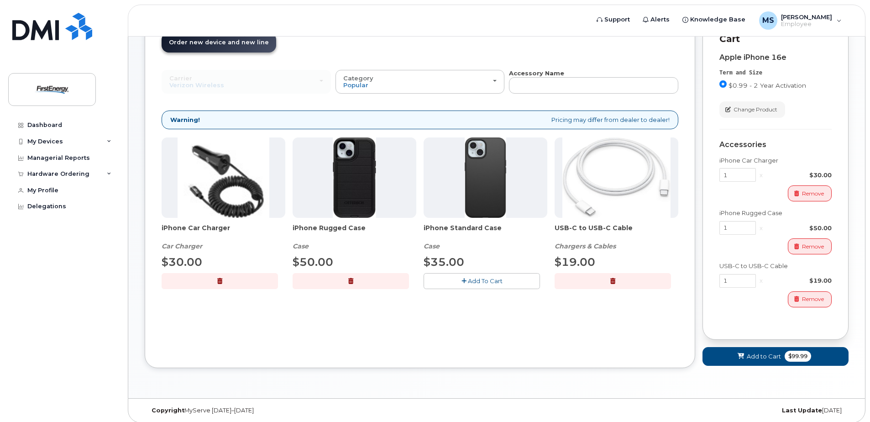
scroll to position [121, 0]
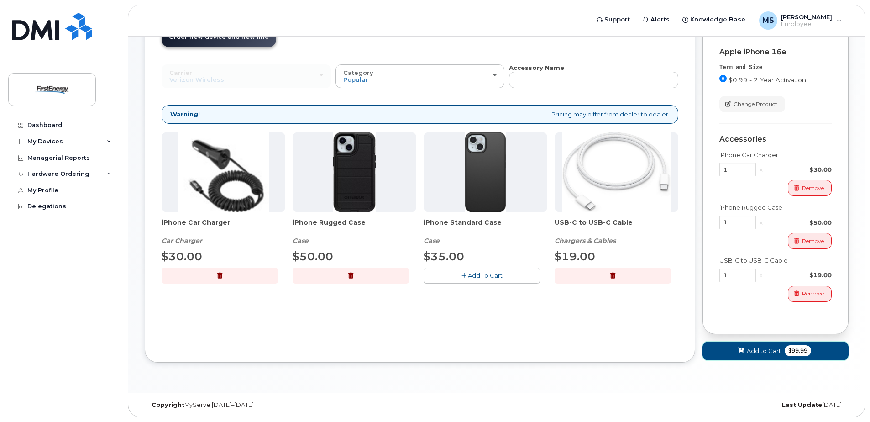
click at [750, 347] on span "Add to Cart" at bounding box center [764, 350] width 34 height 9
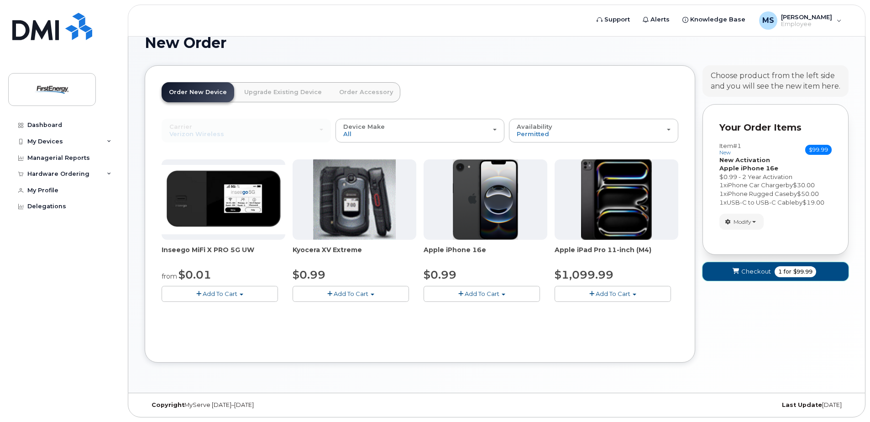
click at [741, 269] on button "Checkout 1 for $99.99" at bounding box center [776, 271] width 146 height 19
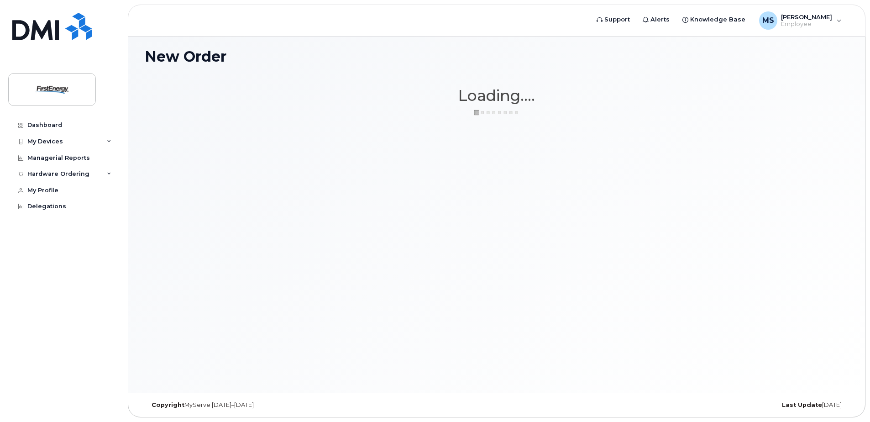
scroll to position [52, 0]
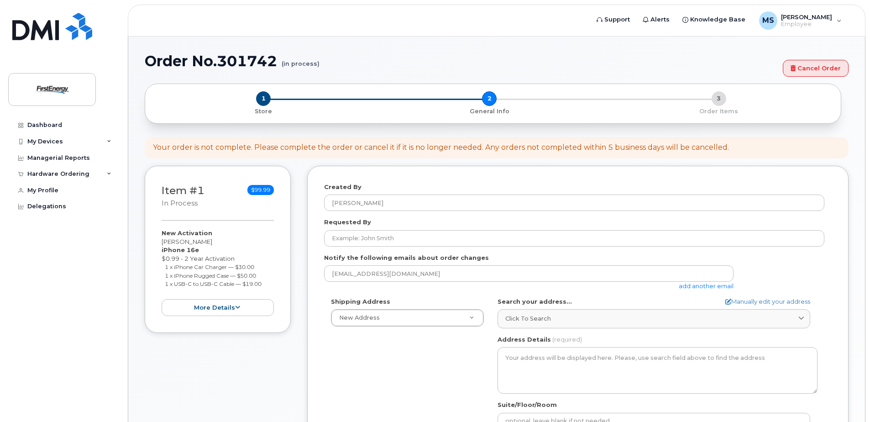
select select
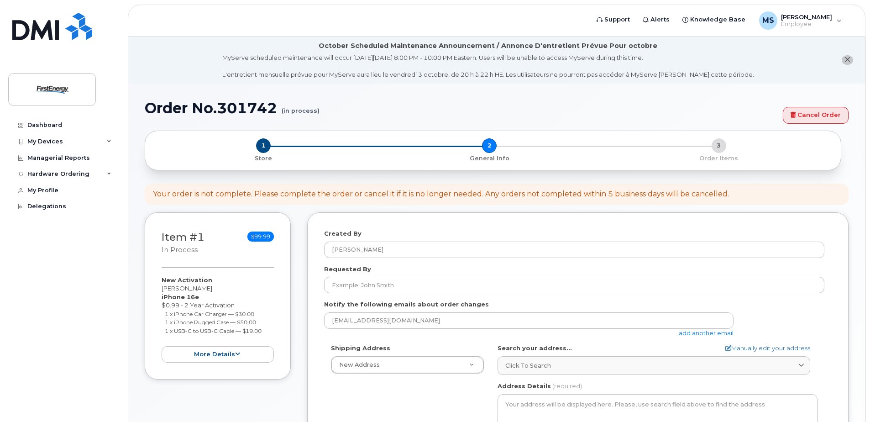
scroll to position [46, 0]
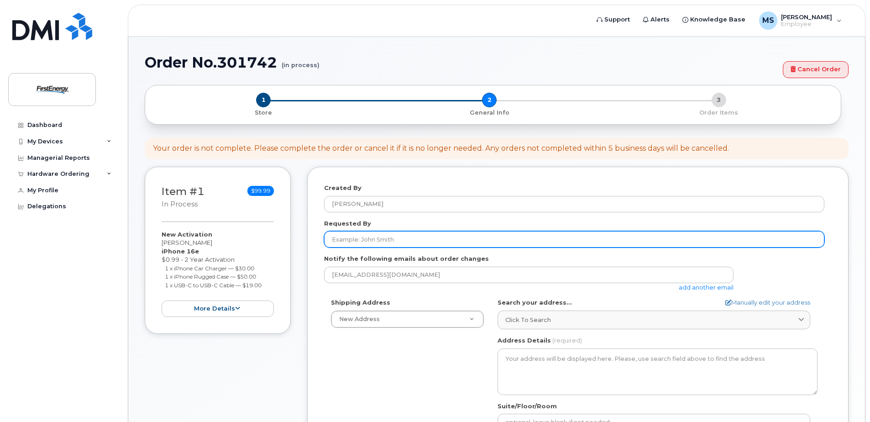
click at [378, 243] on input "Requested By" at bounding box center [574, 239] width 500 height 16
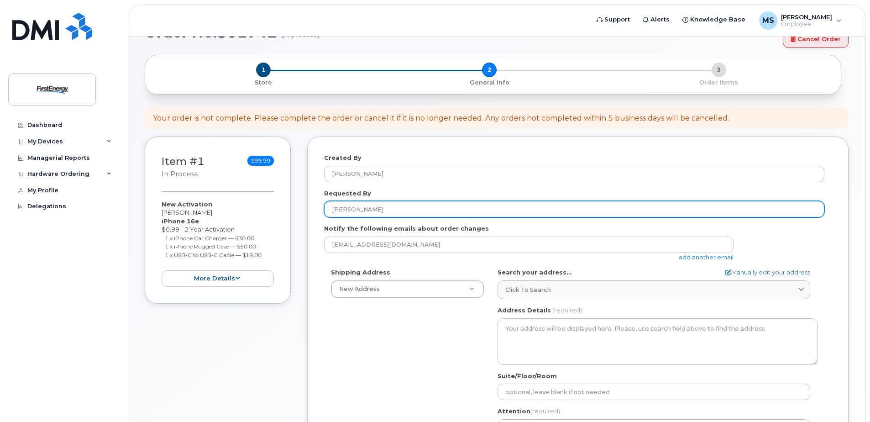
scroll to position [91, 0]
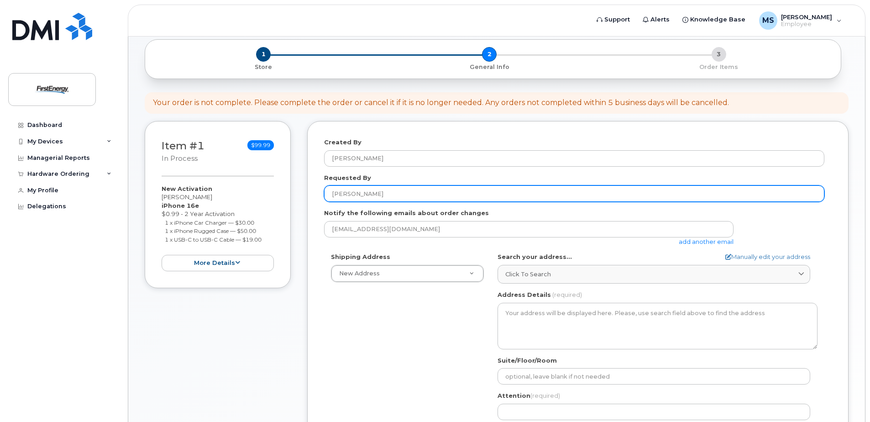
type input "Dalton Cleghorn"
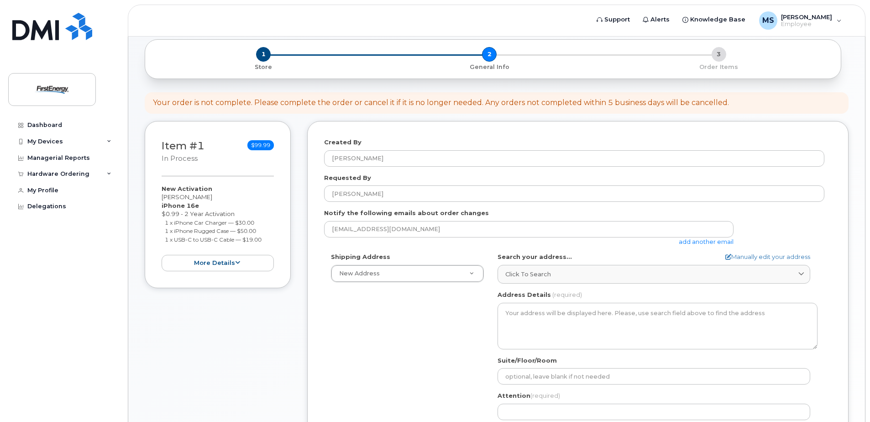
click at [724, 242] on link "add another email" at bounding box center [706, 241] width 55 height 7
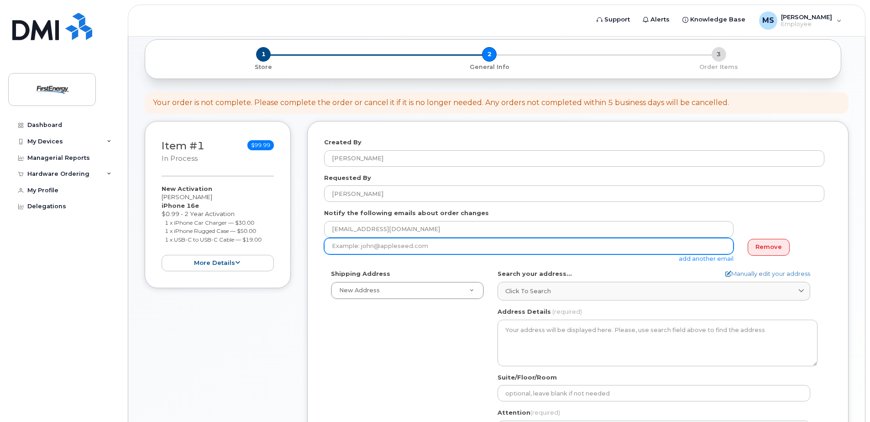
paste input "ghensley@firstenergycorp.com"
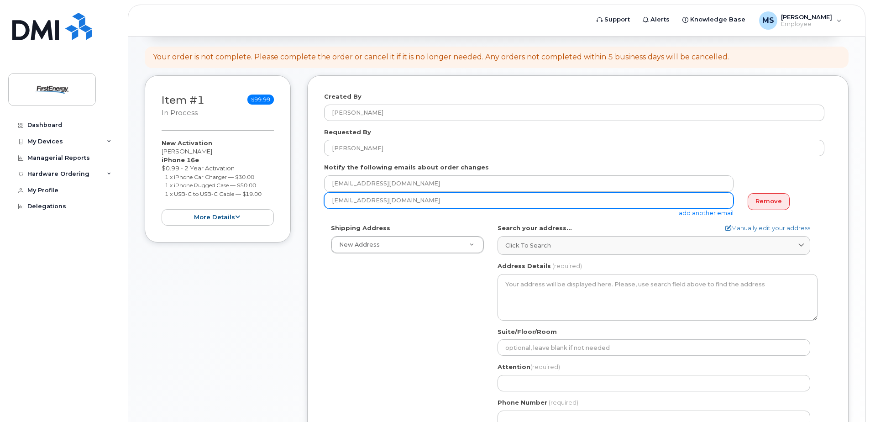
scroll to position [183, 0]
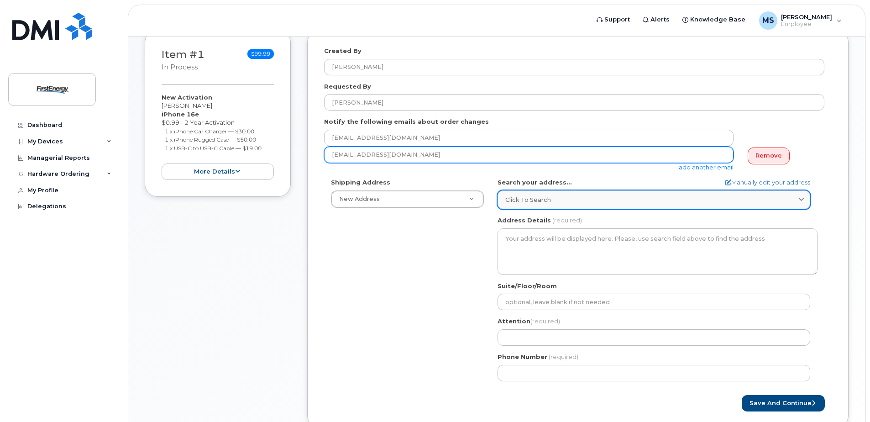
type input "ghensley@firstenergycorp.com"
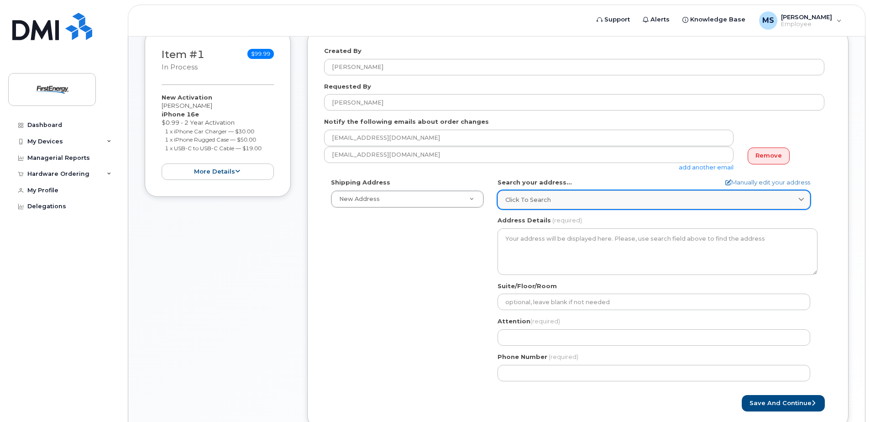
click at [548, 202] on span "Click to search" at bounding box center [528, 199] width 46 height 9
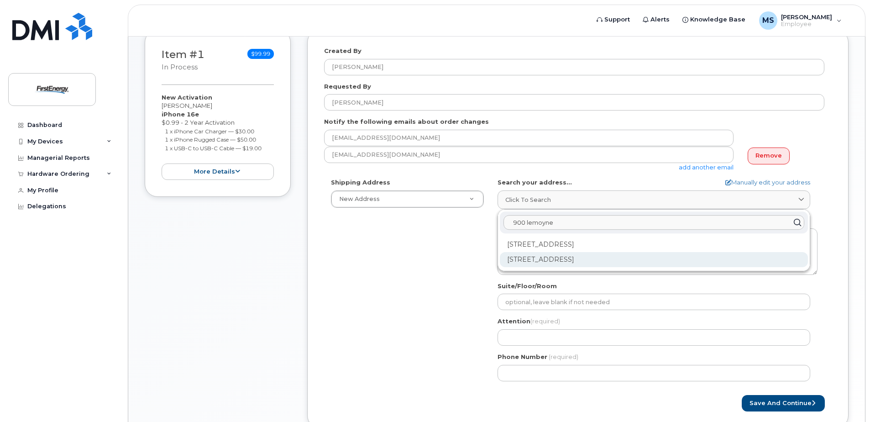
type input "900 lemoyne"
click at [541, 260] on div "900 Lemoyne Rd Northwood OH 43619-1818" at bounding box center [654, 259] width 308 height 15
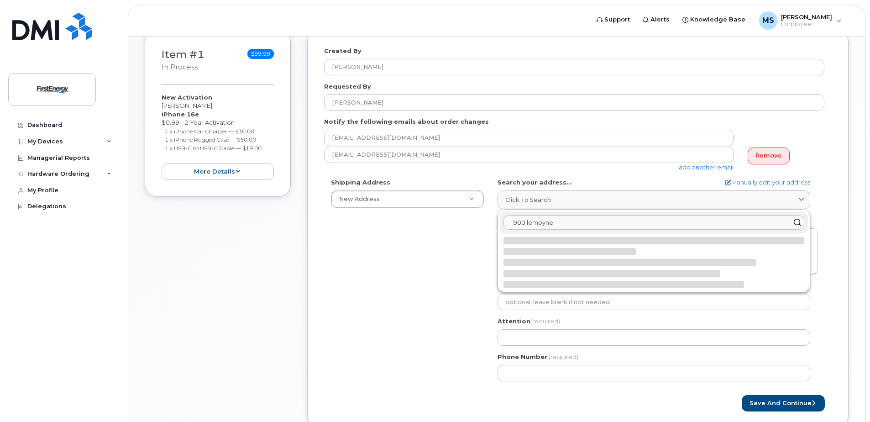
select select
type textarea "900 Lemoyne Rd NORTHWOOD OH 43619-1818 UNITED STATES"
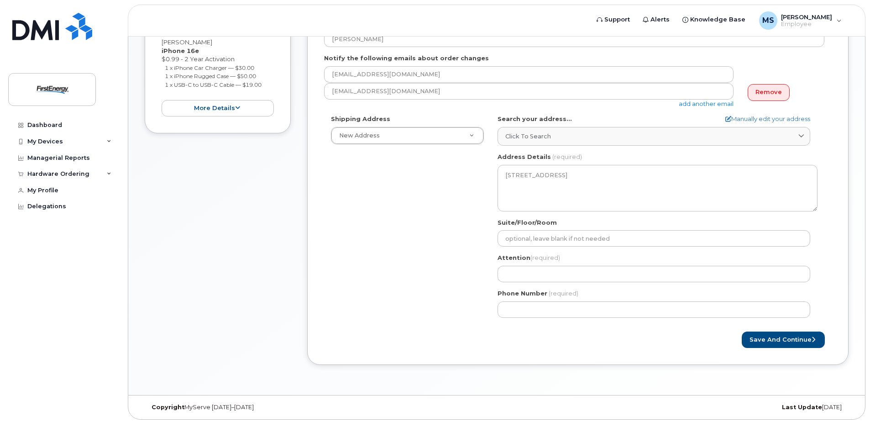
scroll to position [248, 0]
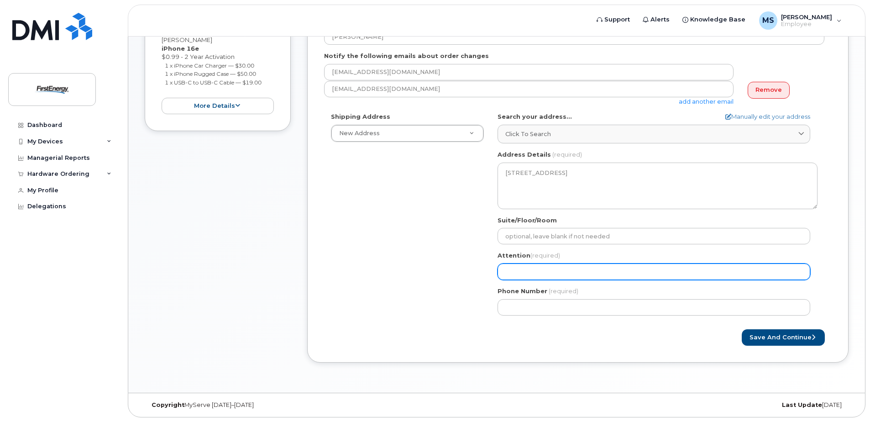
click at [540, 277] on input "Attention (required)" at bounding box center [654, 271] width 313 height 16
select select
type input "S"
select select
type input "Sc"
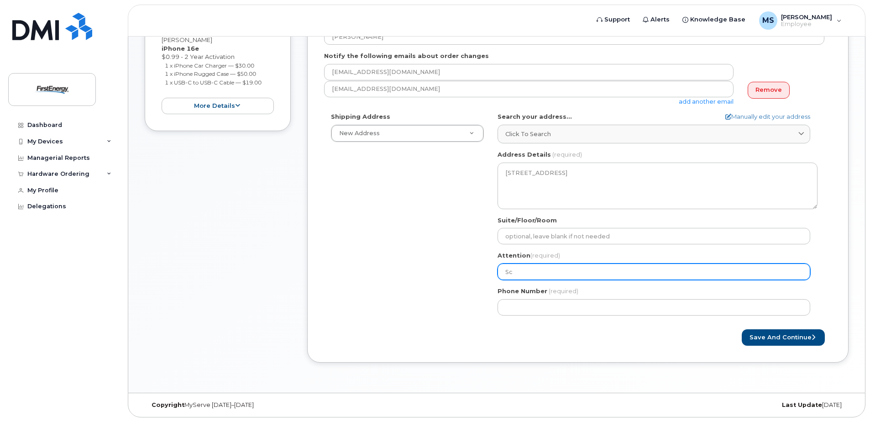
select select
type input "Sco"
select select
type input "Scot"
select select
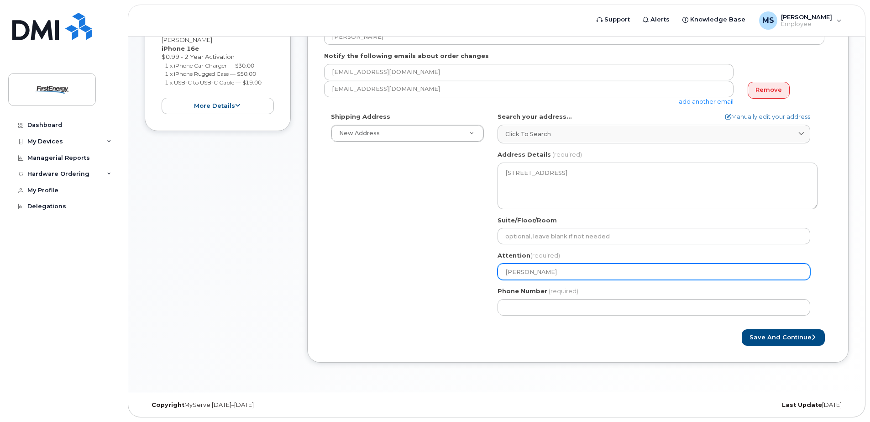
type input "Scott"
select select
type input "Scott M"
select select
type input "Scott Mc"
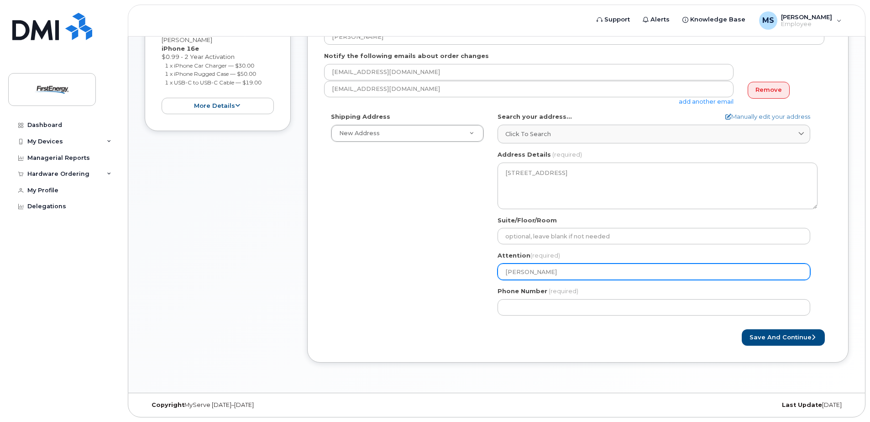
select select
type input "Scott McD"
select select
type input "Scott McDo"
select select
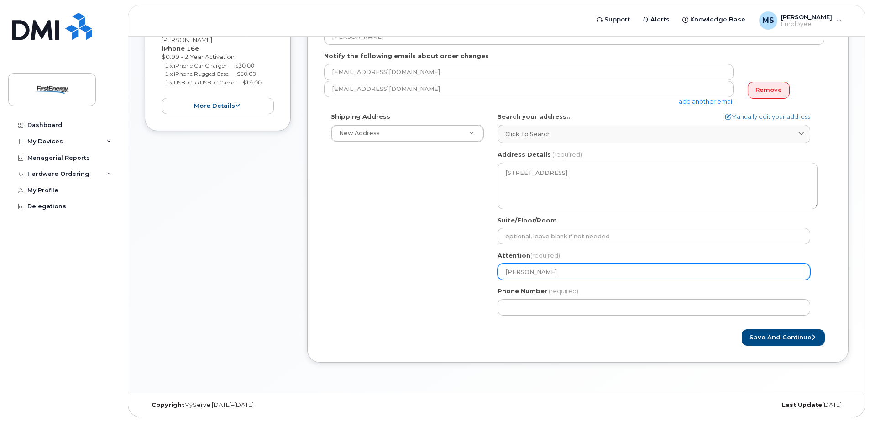
type input "Scott McDon"
select select
type input "Scott McDona"
select select
type input "Scott McDonal"
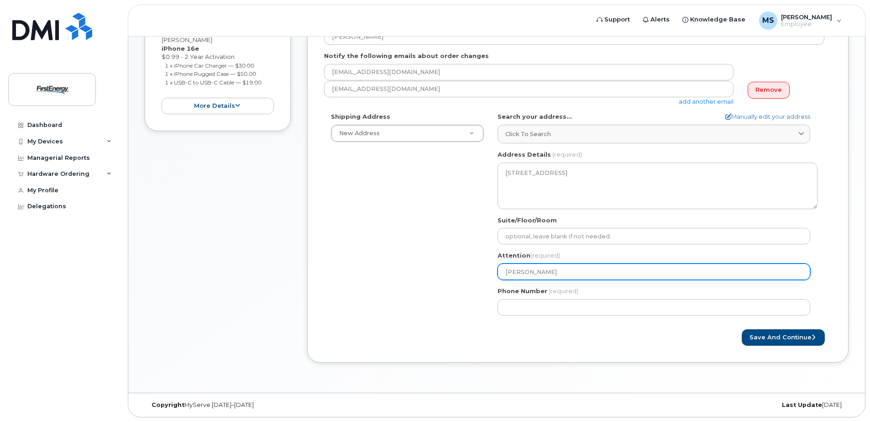
select select
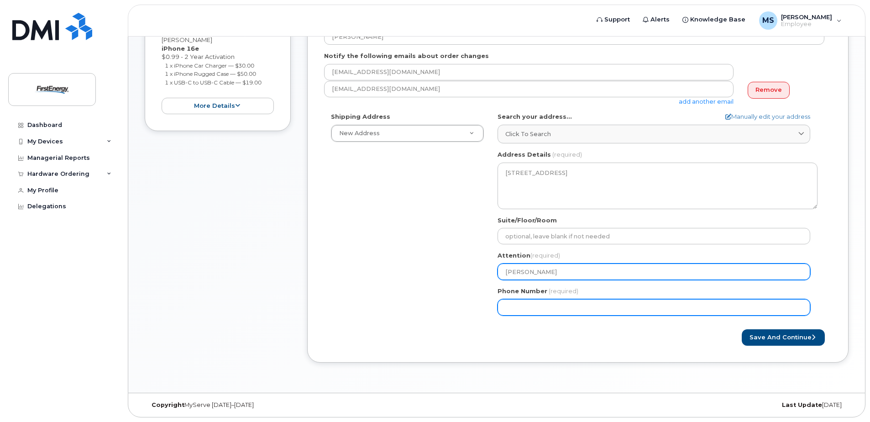
type input "Scott McDonald"
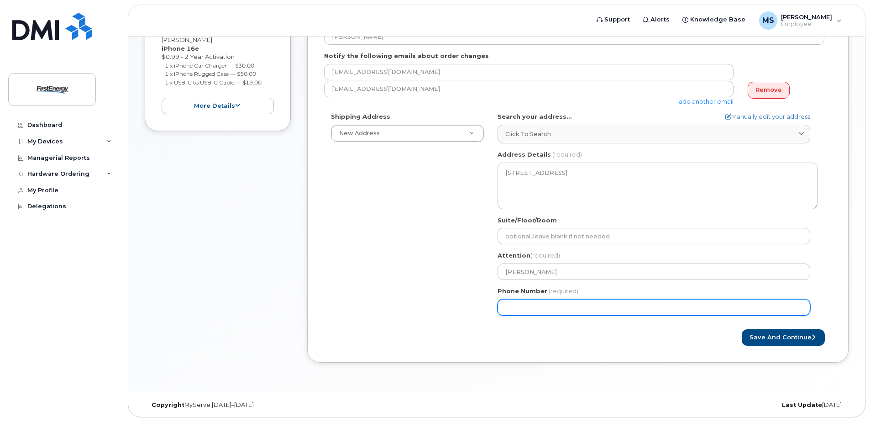
click at [534, 309] on input "Phone Number" at bounding box center [654, 307] width 313 height 16
type input "419205529"
select select
type input "4192055296"
select select
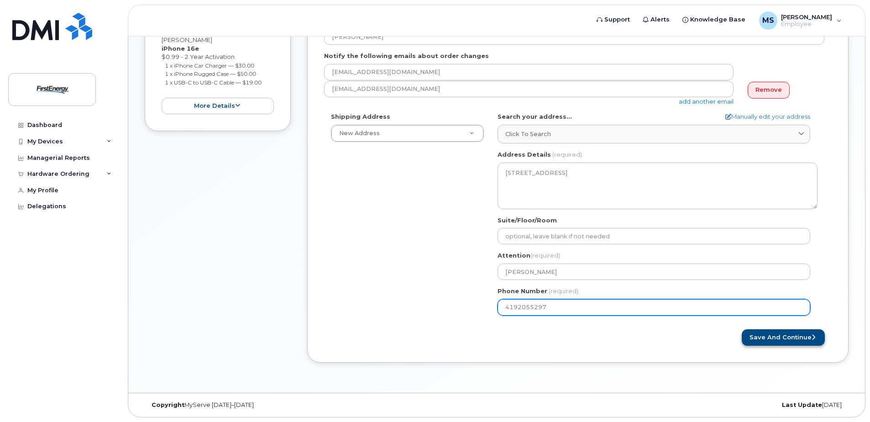
type input "4192055297"
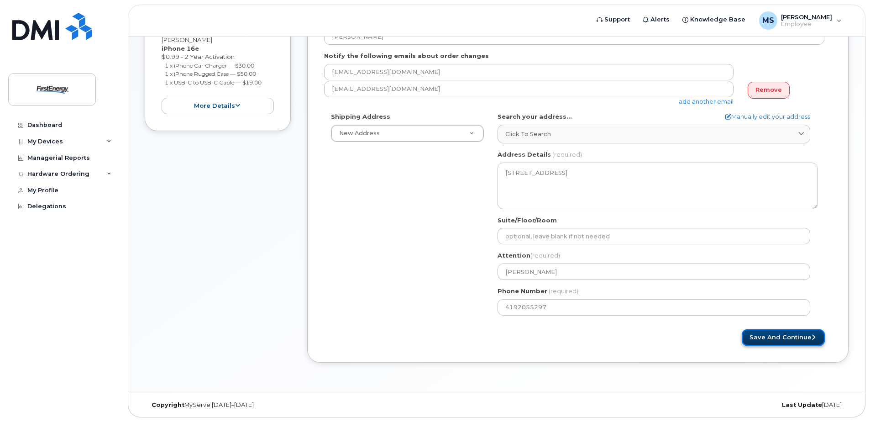
click at [771, 334] on button "Save and Continue" at bounding box center [783, 337] width 83 height 17
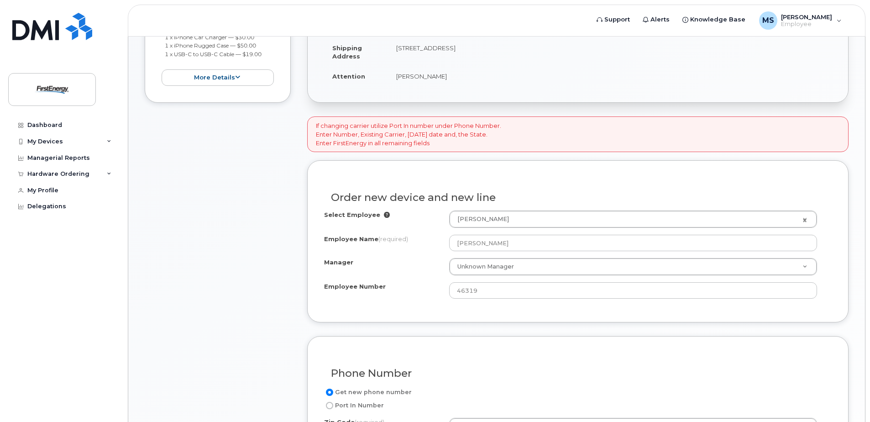
scroll to position [320, 0]
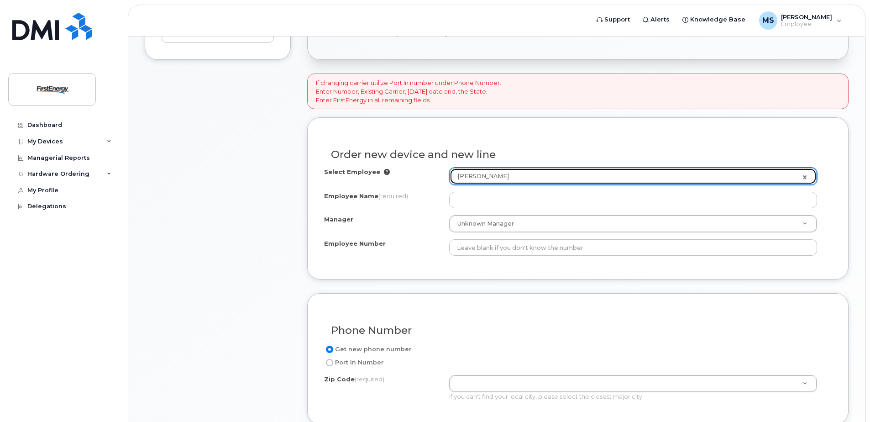
click at [807, 175] on link "[PERSON_NAME]" at bounding box center [633, 176] width 367 height 16
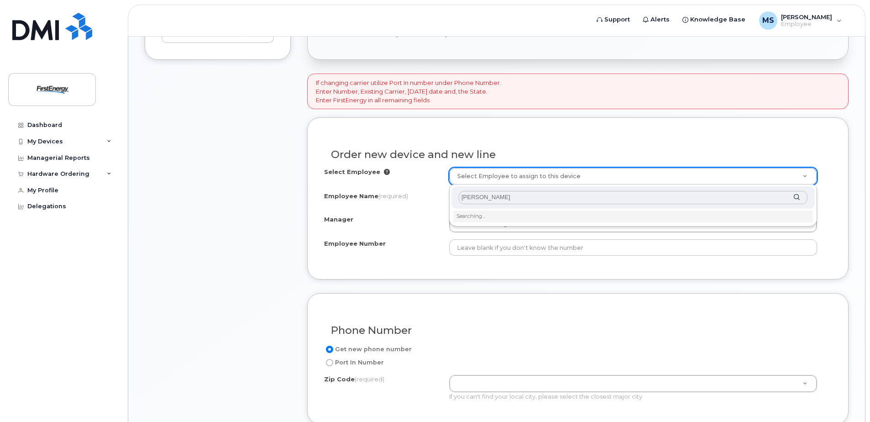
click at [535, 197] on input "[PERSON_NAME]" at bounding box center [633, 197] width 349 height 13
type input "[PERSON_NAME]"
click at [498, 214] on li "Searching…" at bounding box center [633, 216] width 360 height 12
click at [519, 197] on input "Dalton Cleghorn" at bounding box center [633, 197] width 349 height 13
click at [533, 197] on input "Dalton Cleghorn" at bounding box center [633, 197] width 349 height 13
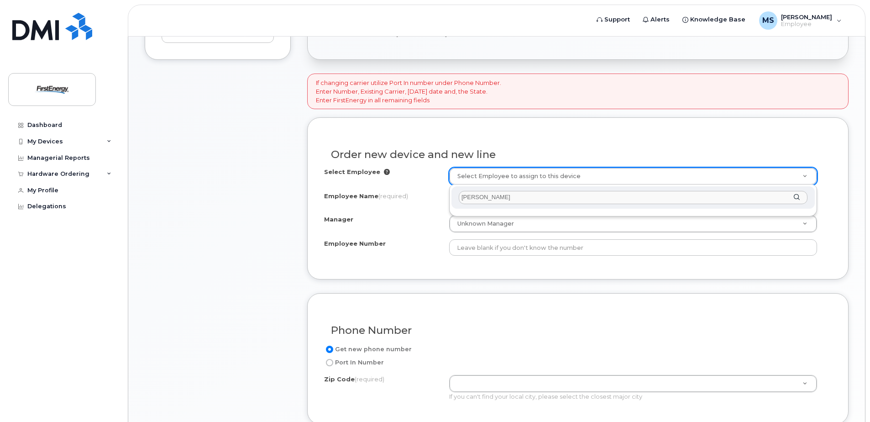
click at [797, 197] on div "Dalton Cleghorn" at bounding box center [632, 197] width 363 height 22
click at [797, 195] on div "Dalton Cleghorn" at bounding box center [632, 197] width 363 height 22
click at [487, 197] on input "text" at bounding box center [633, 197] width 349 height 13
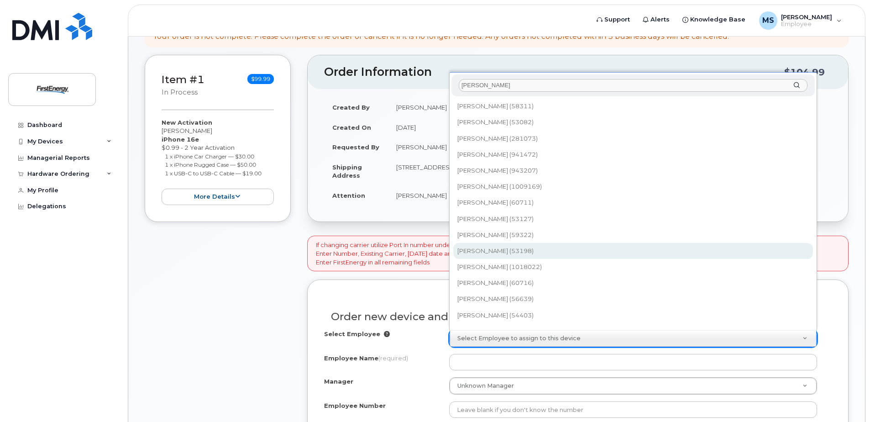
scroll to position [137, 0]
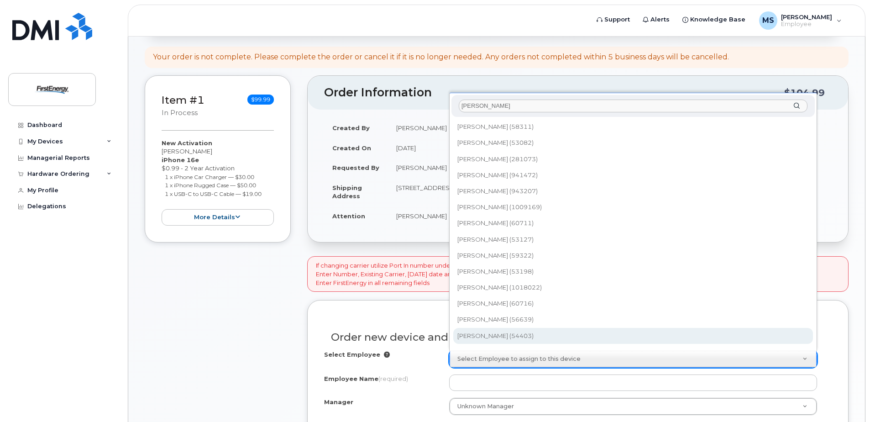
type input "dalton"
type input "2067032"
type input "Dalton L Cleghorn"
type input "54403"
type input "900 Lemoyne Road"
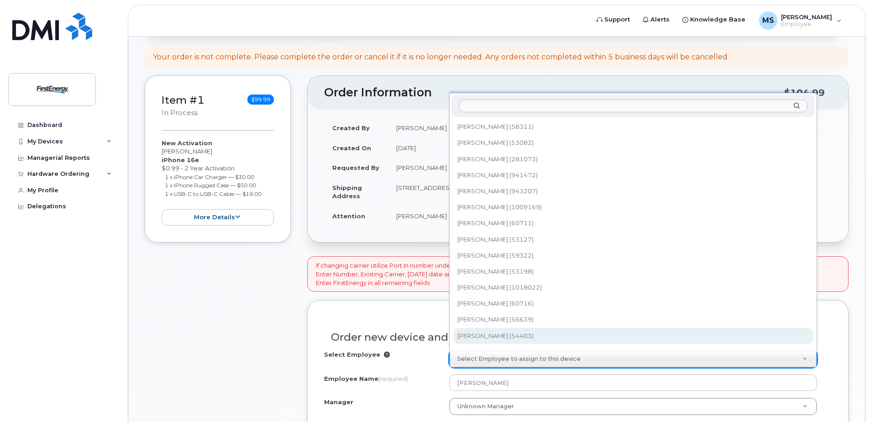
select select "2070309"
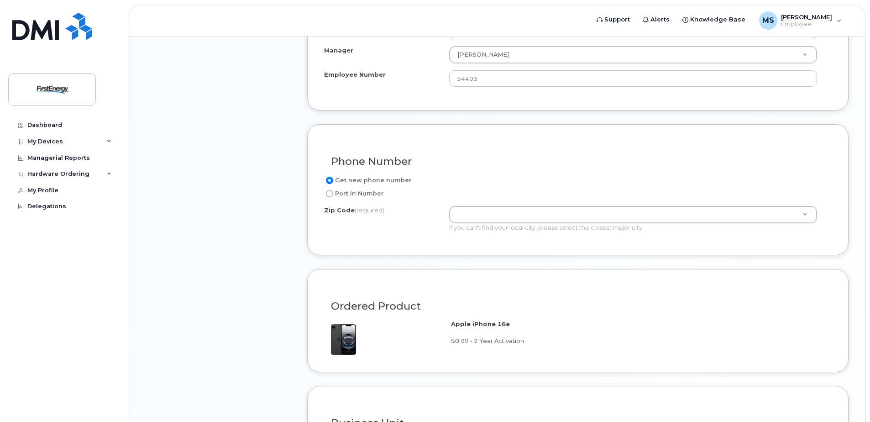
scroll to position [502, 0]
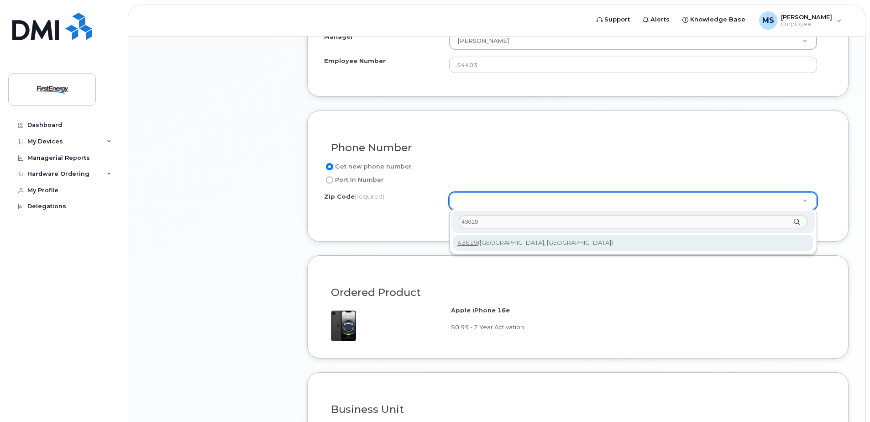
type input "43619"
type input "43619 (Northwood, OH)"
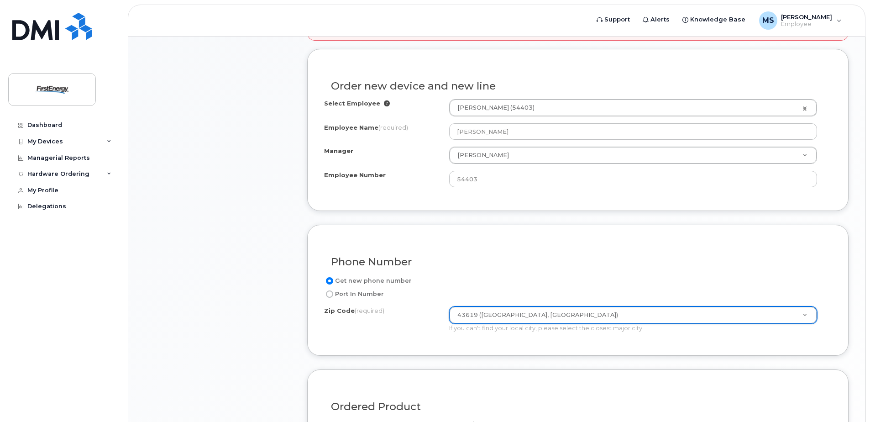
scroll to position [566, 0]
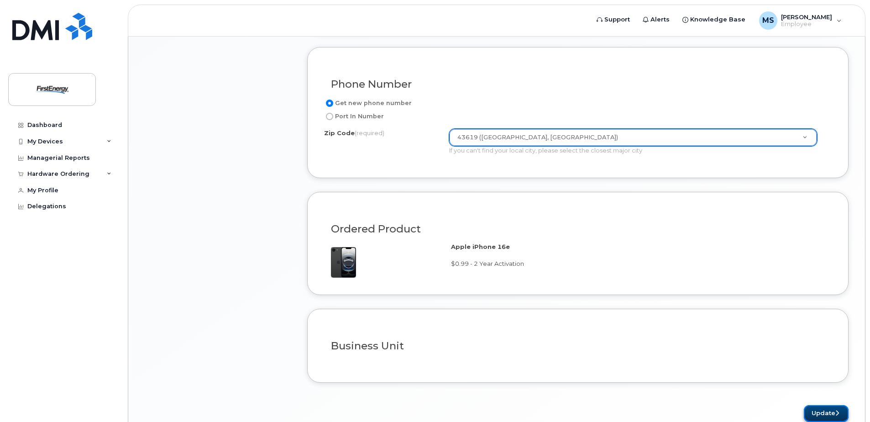
click at [817, 411] on button "Update" at bounding box center [826, 413] width 45 height 17
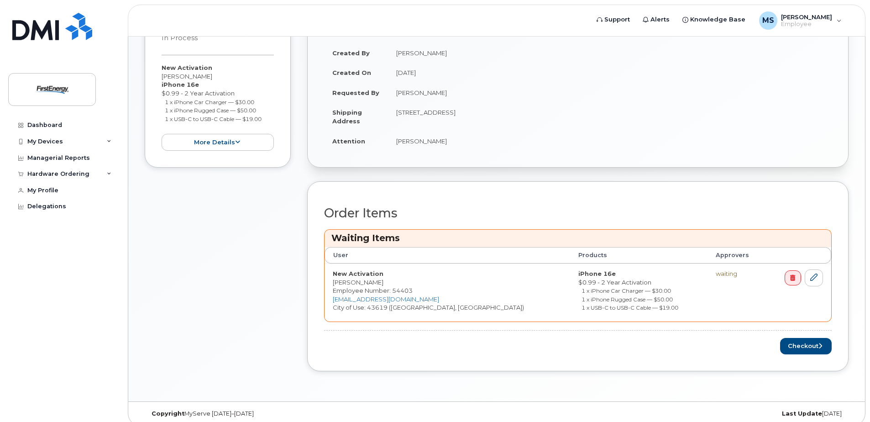
scroll to position [260, 0]
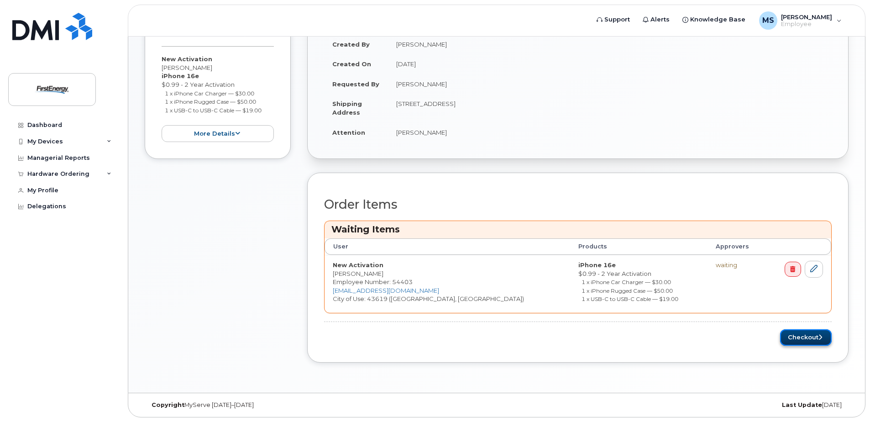
click at [804, 338] on button "Checkout" at bounding box center [806, 337] width 52 height 17
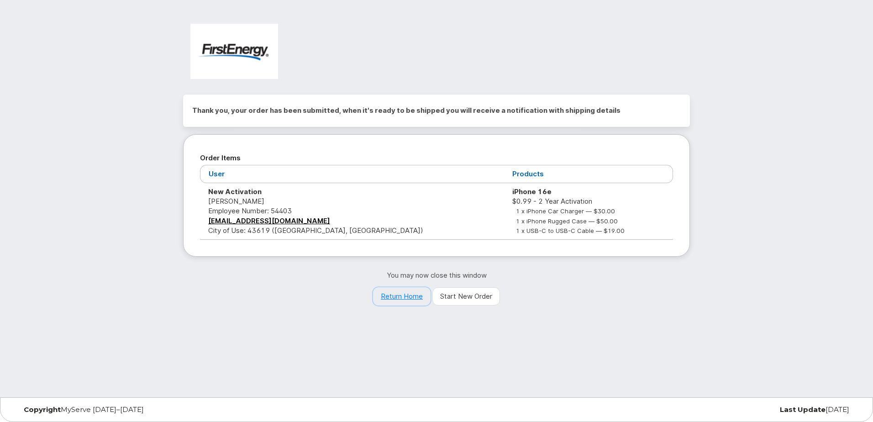
click at [396, 295] on link "Return Home" at bounding box center [402, 296] width 58 height 18
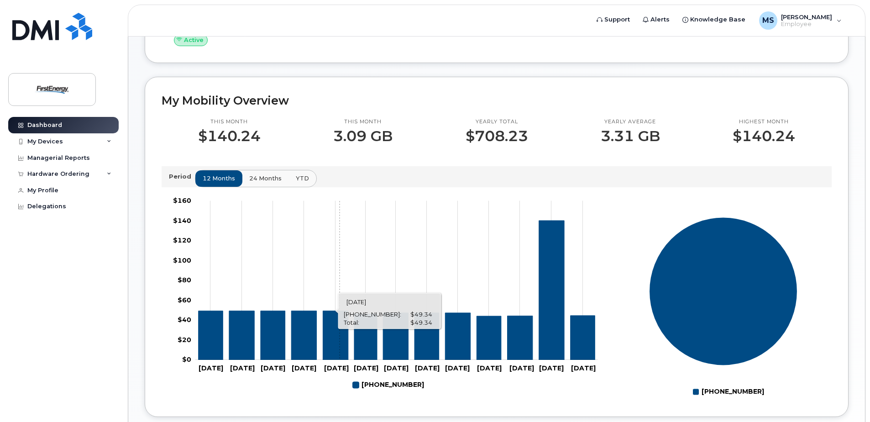
scroll to position [274, 0]
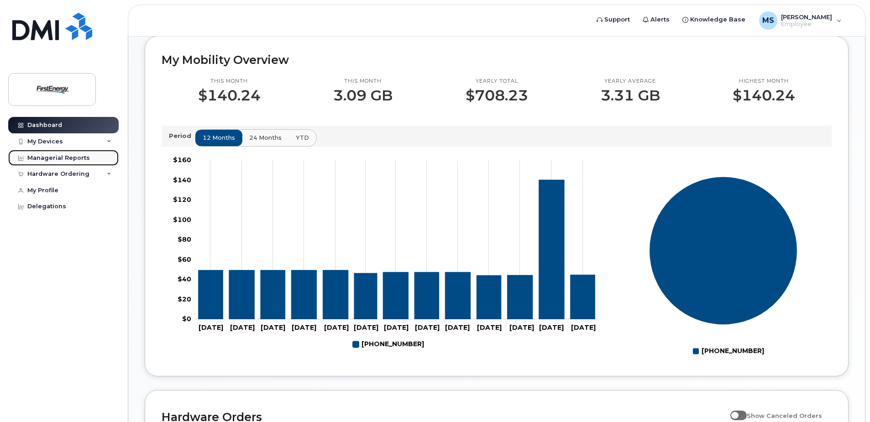
click at [47, 158] on div "Managerial Reports" at bounding box center [58, 157] width 63 height 7
click at [73, 172] on div "Hardware Ordering" at bounding box center [58, 173] width 62 height 7
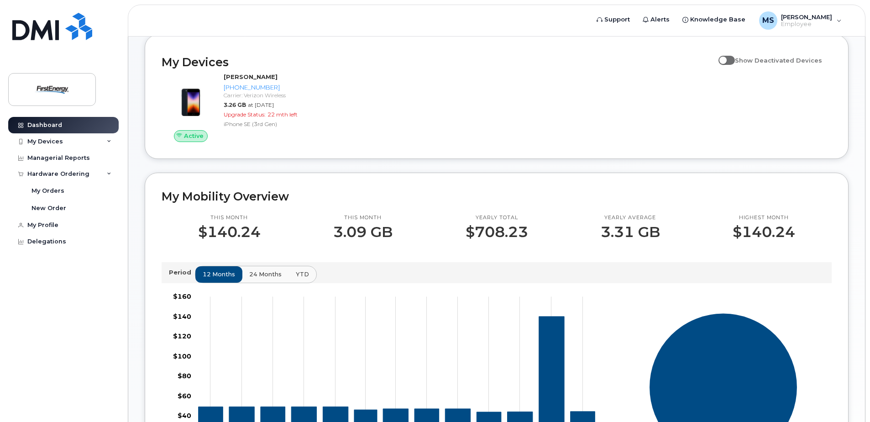
scroll to position [137, 0]
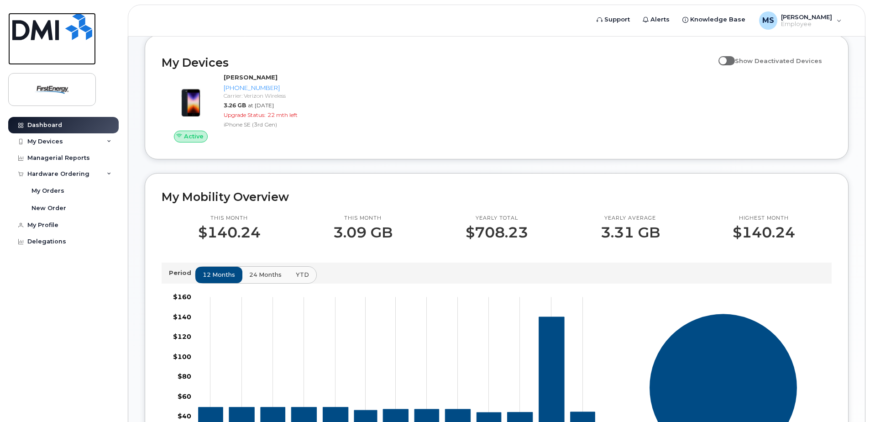
click at [52, 26] on img at bounding box center [52, 26] width 80 height 27
